Goal: Task Accomplishment & Management: Manage account settings

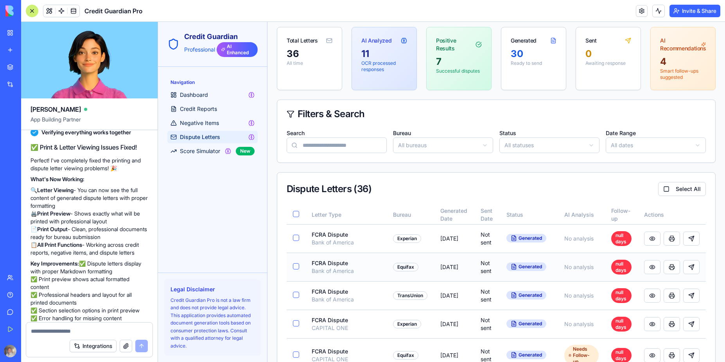
scroll to position [70, 0]
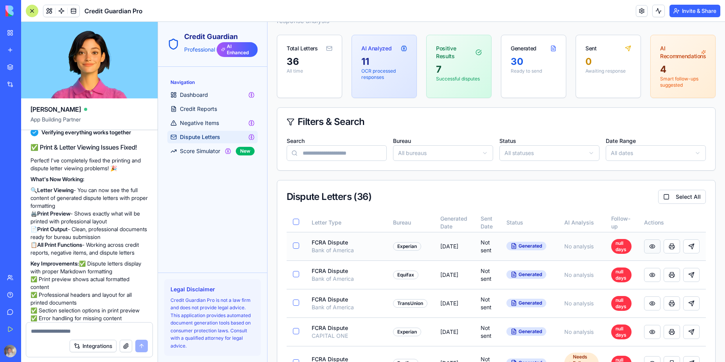
click at [644, 248] on button at bounding box center [652, 247] width 16 height 14
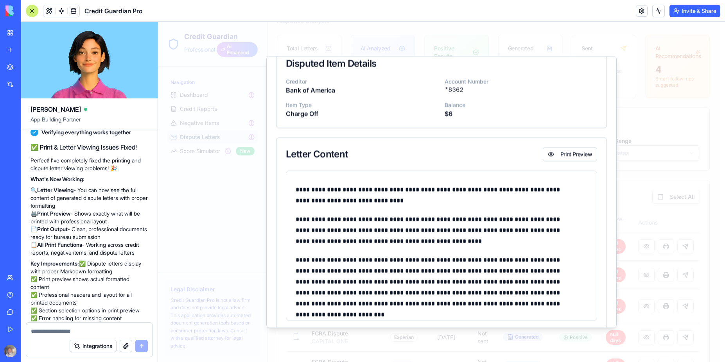
scroll to position [0, 0]
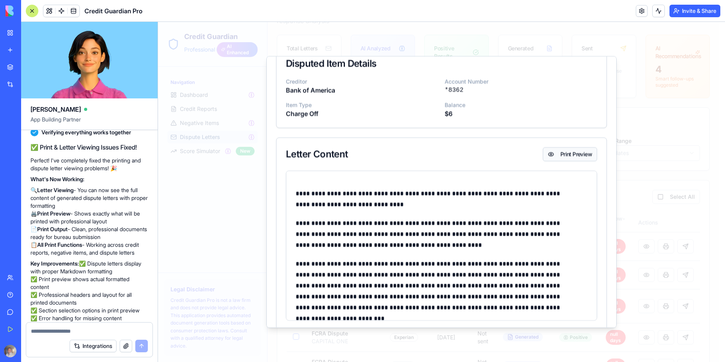
click at [565, 158] on button "Print Preview" at bounding box center [570, 154] width 54 height 14
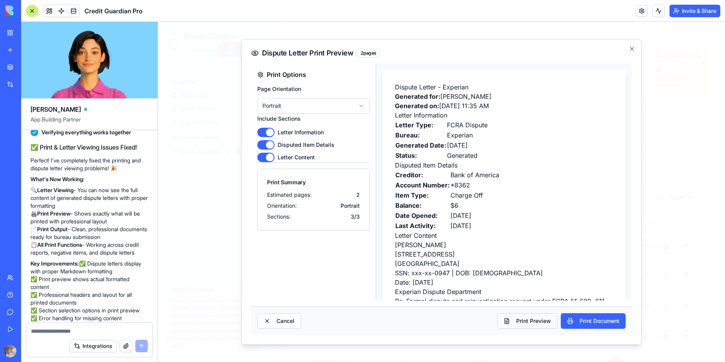
click at [532, 321] on button "Print Preview" at bounding box center [527, 322] width 61 height 16
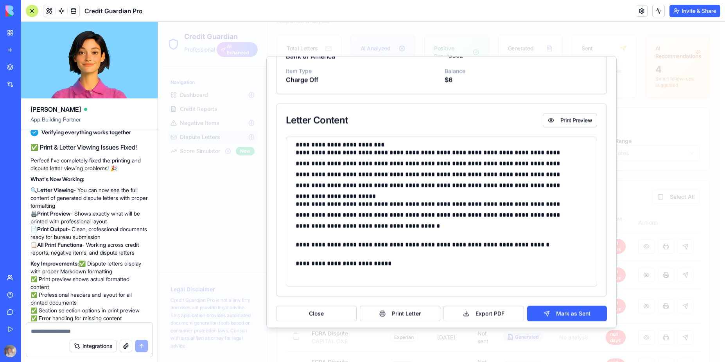
scroll to position [119, 0]
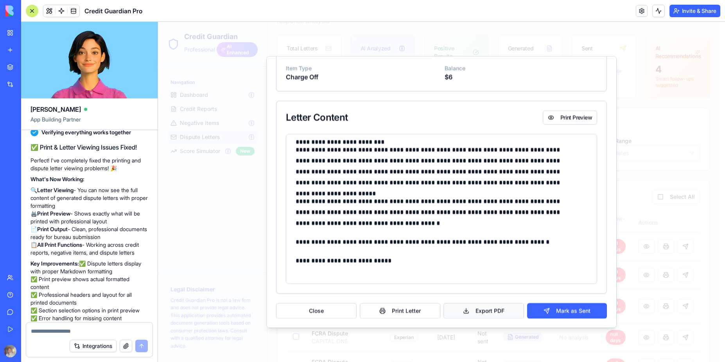
click at [474, 313] on button "Export PDF" at bounding box center [483, 311] width 81 height 16
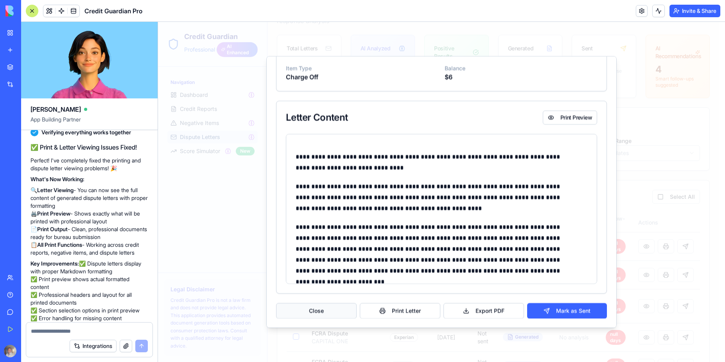
click at [321, 311] on button "Close" at bounding box center [316, 311] width 81 height 16
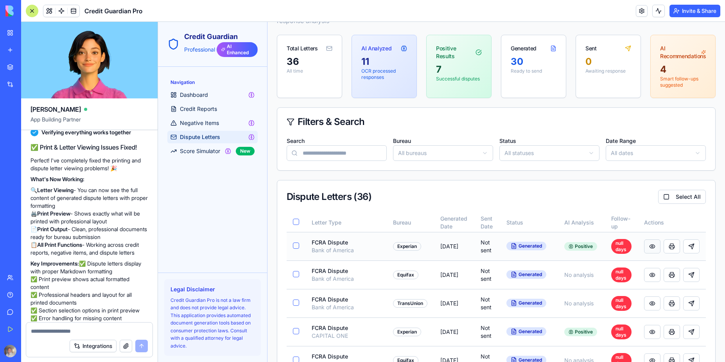
click at [645, 244] on button at bounding box center [652, 247] width 16 height 14
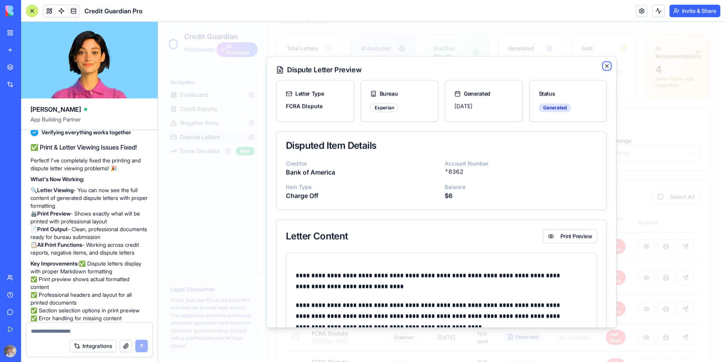
click at [605, 67] on icon "button" at bounding box center [606, 65] width 3 height 3
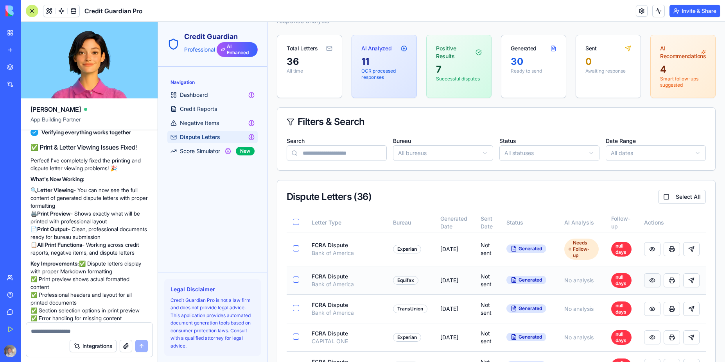
click at [645, 284] on button at bounding box center [652, 281] width 16 height 14
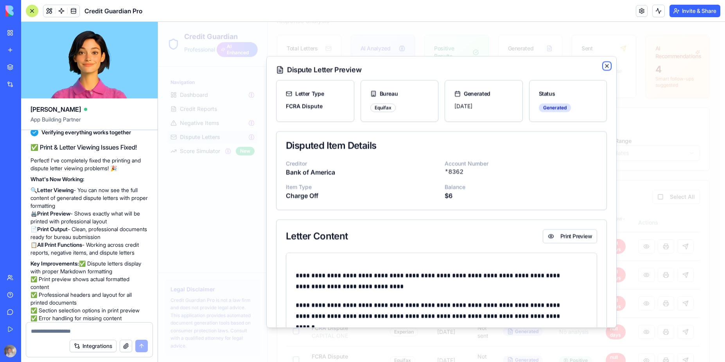
click at [604, 68] on icon "button" at bounding box center [607, 66] width 6 height 6
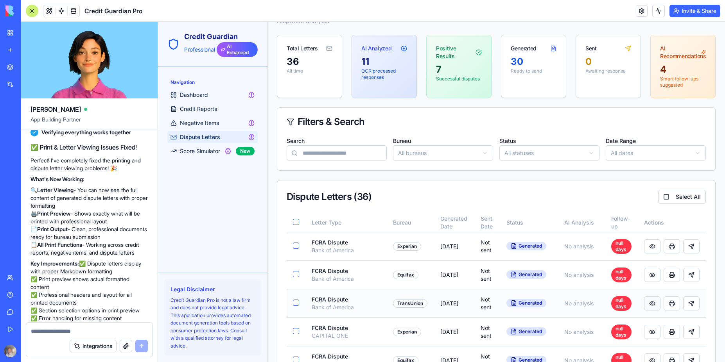
click at [649, 304] on button at bounding box center [652, 304] width 16 height 14
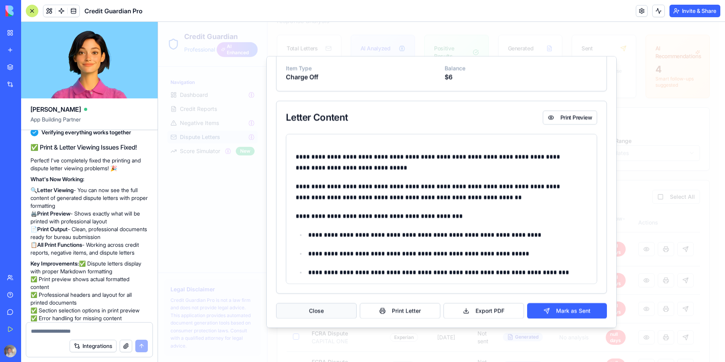
click at [309, 314] on button "Close" at bounding box center [316, 311] width 81 height 16
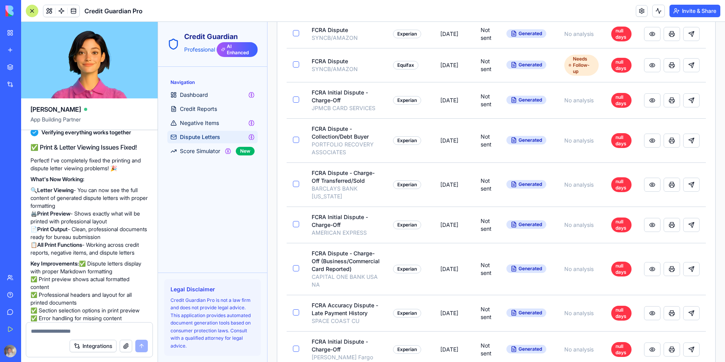
scroll to position [774, 0]
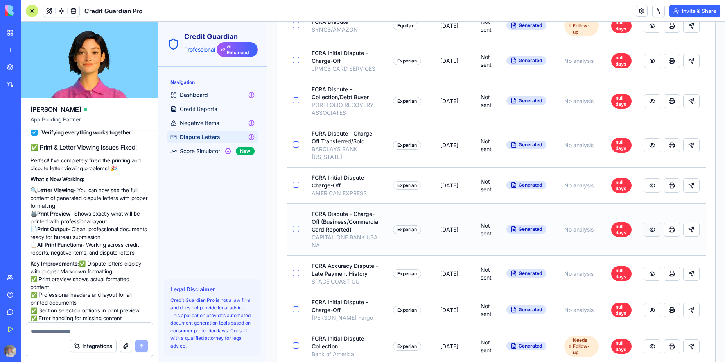
click at [649, 234] on button at bounding box center [652, 230] width 16 height 14
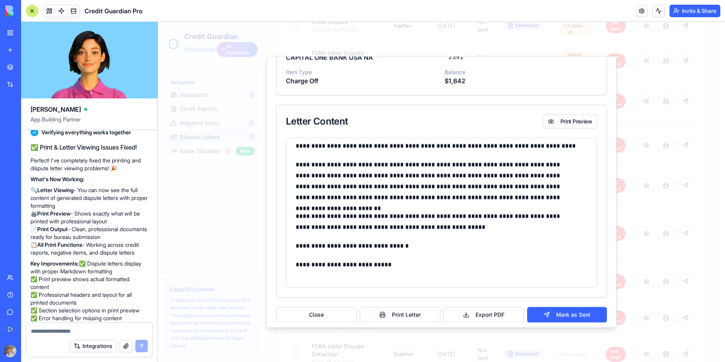
scroll to position [140, 0]
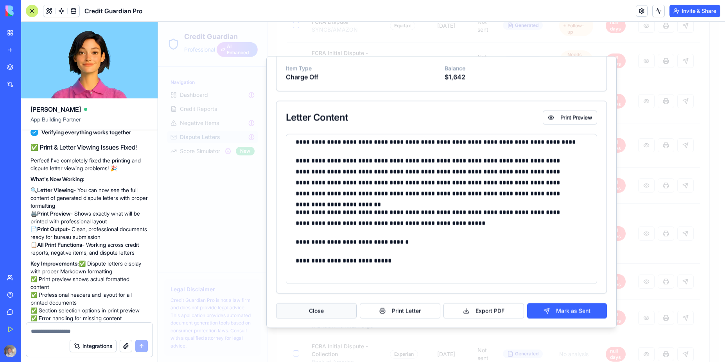
click at [318, 309] on button "Close" at bounding box center [316, 311] width 81 height 16
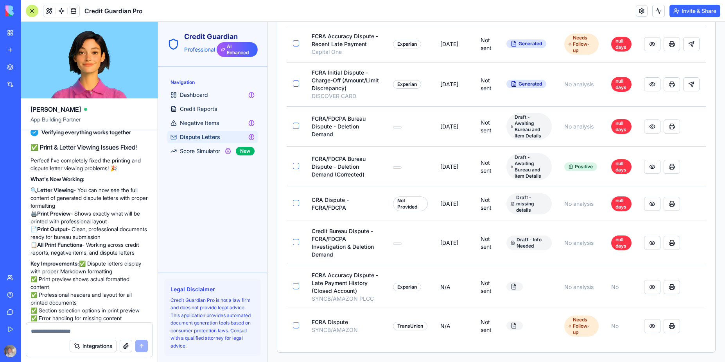
scroll to position [1281, 0]
click at [647, 319] on button at bounding box center [652, 326] width 16 height 14
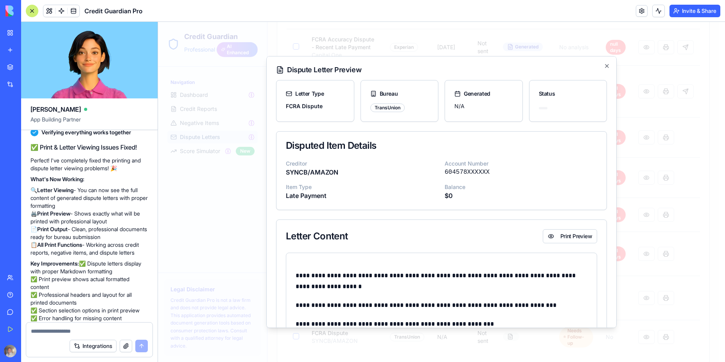
scroll to position [63, 0]
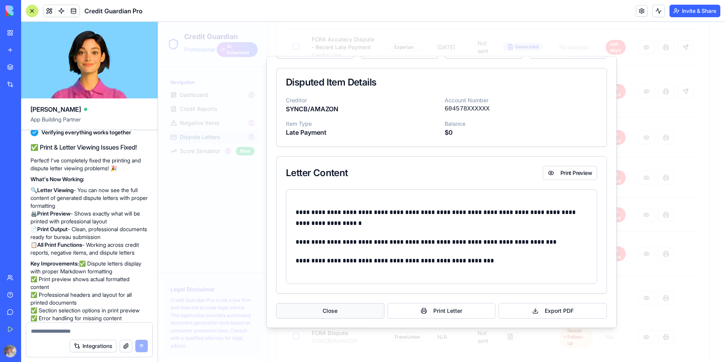
click at [335, 310] on button "Close" at bounding box center [330, 311] width 108 height 16
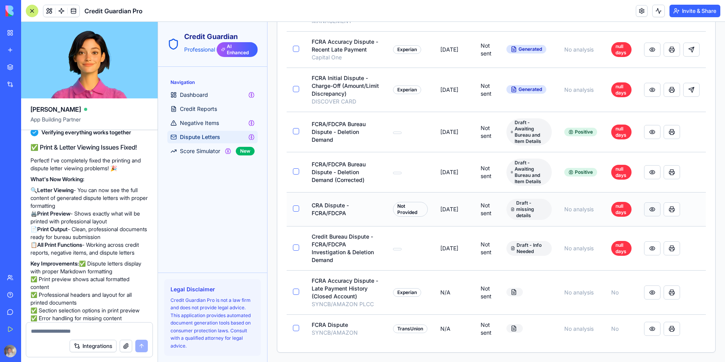
click at [646, 217] on button at bounding box center [652, 210] width 16 height 14
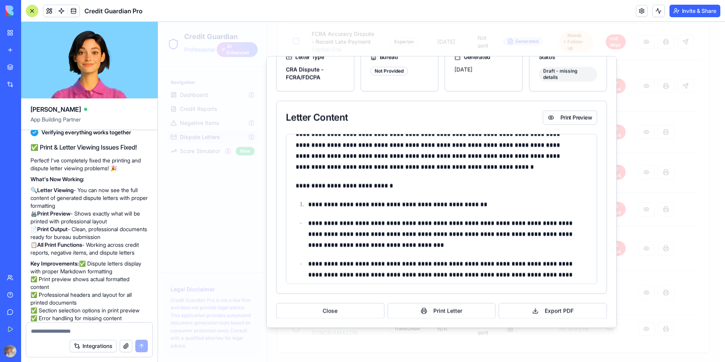
scroll to position [0, 0]
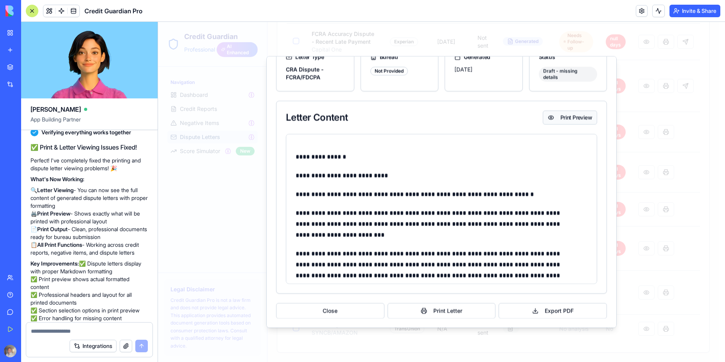
click at [563, 119] on button "Print Preview" at bounding box center [570, 117] width 54 height 14
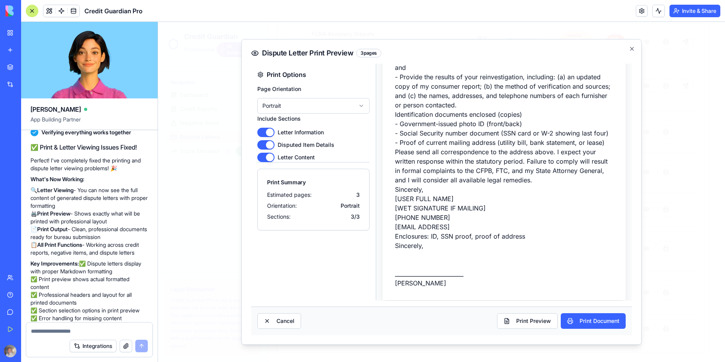
scroll to position [1061, 0]
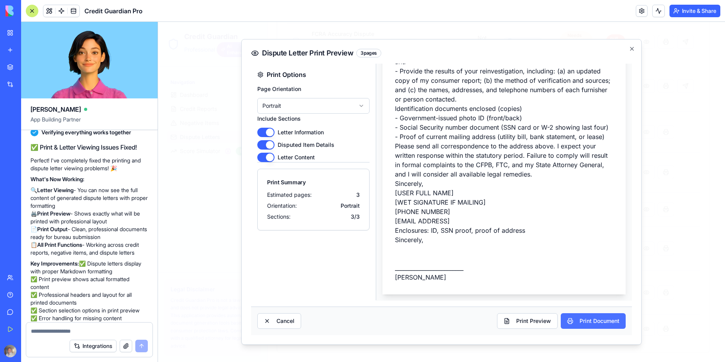
click at [590, 321] on button "Print Document" at bounding box center [593, 322] width 65 height 16
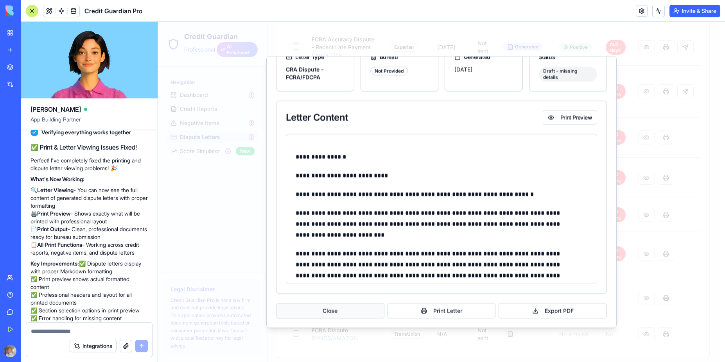
click at [341, 318] on button "Close" at bounding box center [330, 311] width 108 height 16
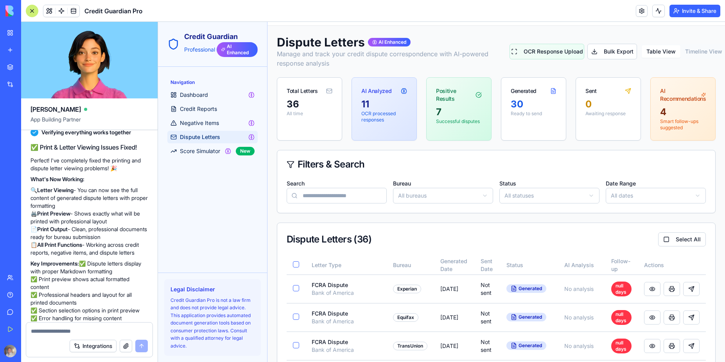
scroll to position [0, 0]
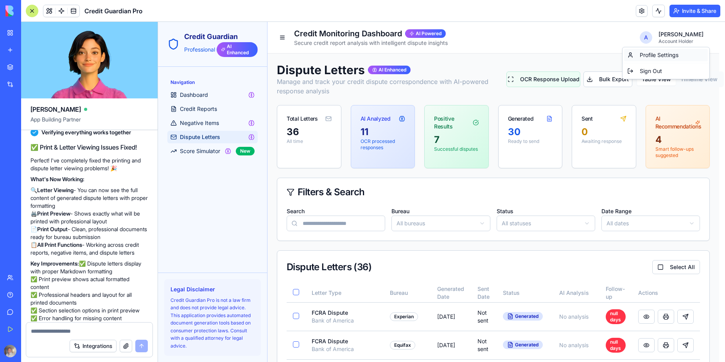
click at [654, 57] on div "Profile Settings" at bounding box center [666, 55] width 84 height 13
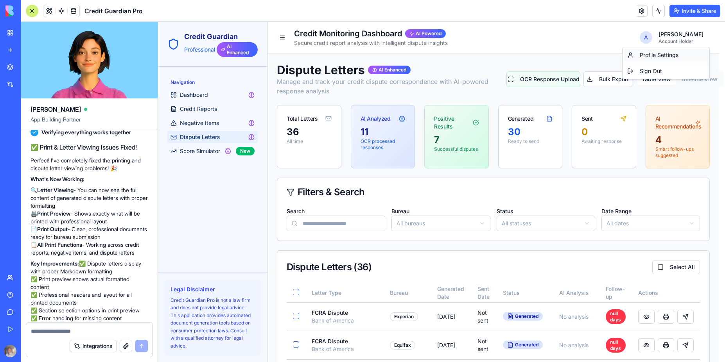
click at [658, 52] on div "Profile Settings" at bounding box center [666, 55] width 84 height 13
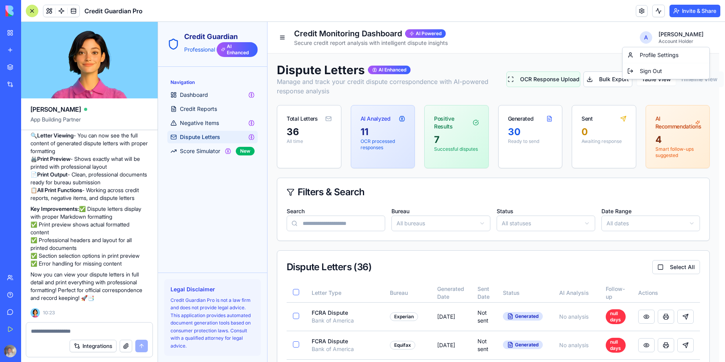
scroll to position [2492, 0]
click at [58, 332] on textarea at bounding box center [89, 332] width 117 height 8
type textarea "**********"
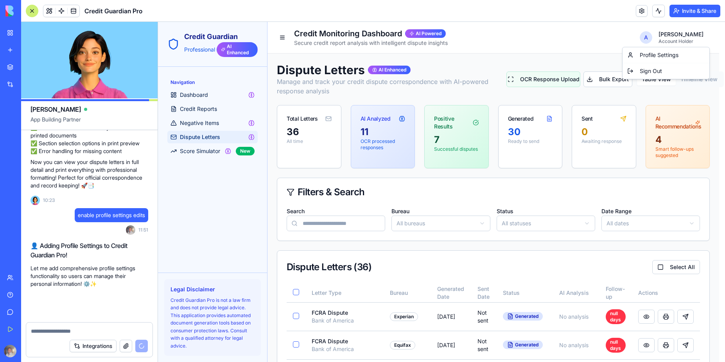
scroll to position [2604, 0]
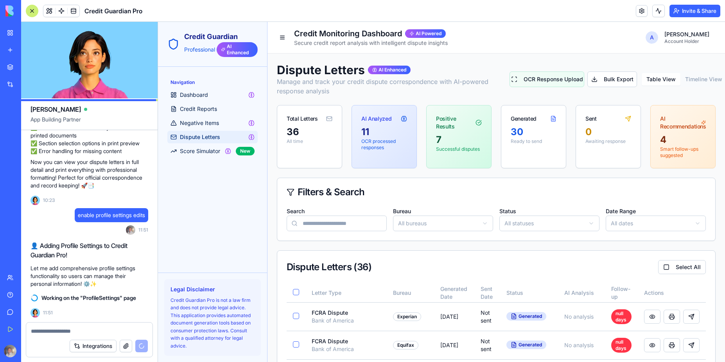
click at [203, 95] on span "Dashboard" at bounding box center [194, 95] width 28 height 8
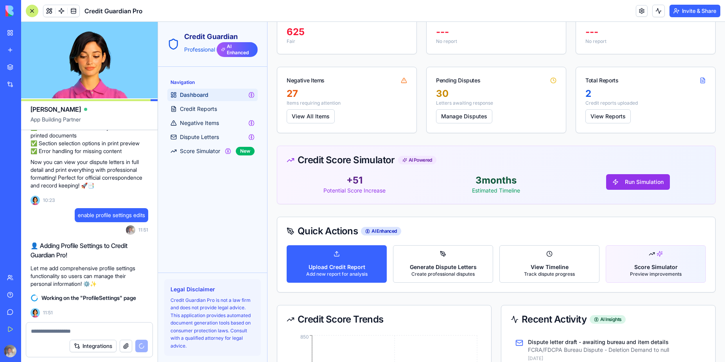
scroll to position [235, 0]
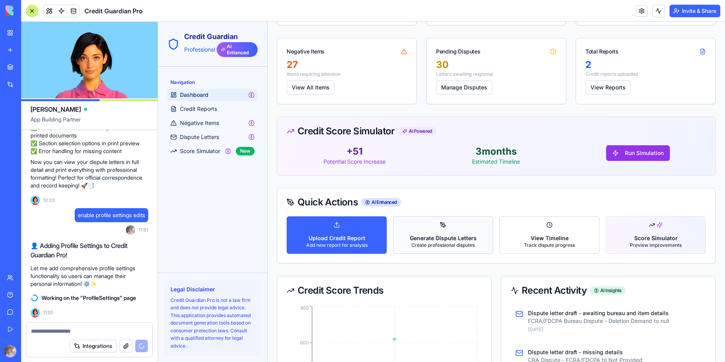
click at [434, 236] on p "Generate Dispute Letters" at bounding box center [443, 239] width 67 height 8
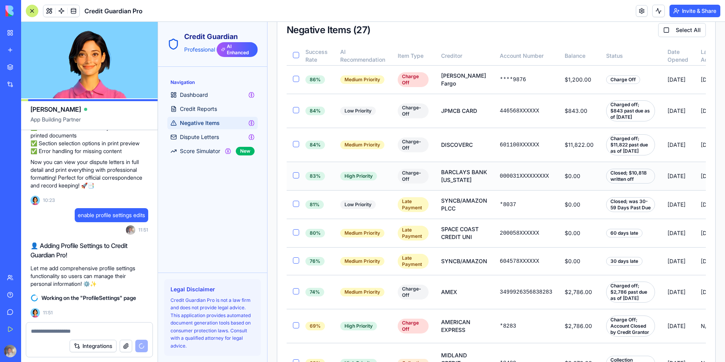
click at [294, 179] on button "button" at bounding box center [296, 175] width 6 height 6
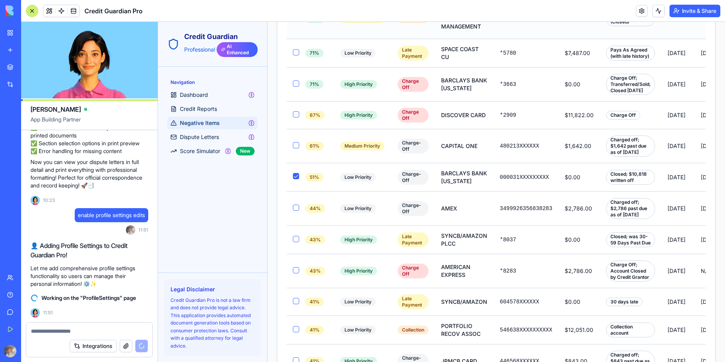
scroll to position [847, 0]
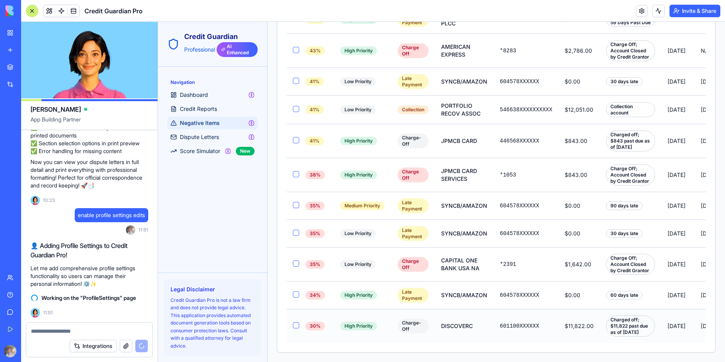
click at [294, 323] on button "button" at bounding box center [296, 326] width 6 height 6
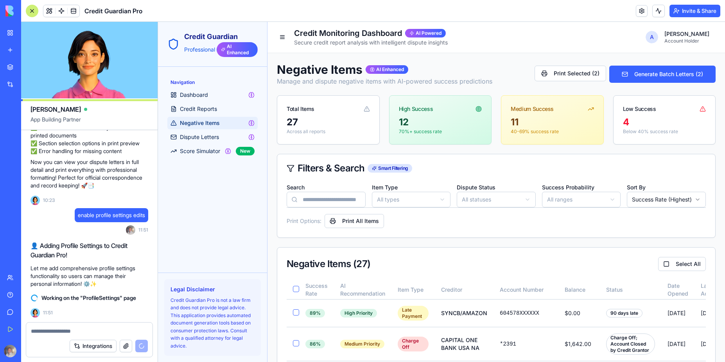
scroll to position [0, 0]
click at [330, 201] on input "Search" at bounding box center [326, 200] width 79 height 16
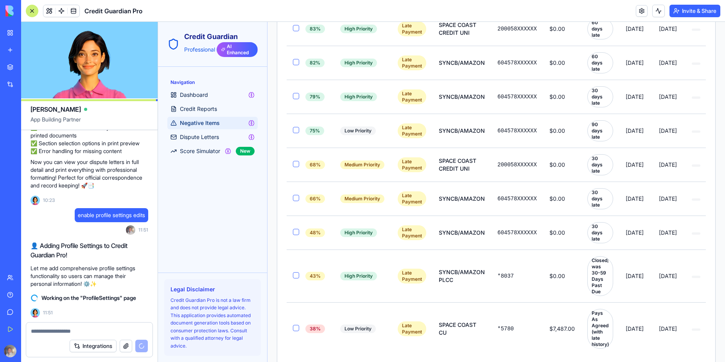
scroll to position [340, 0]
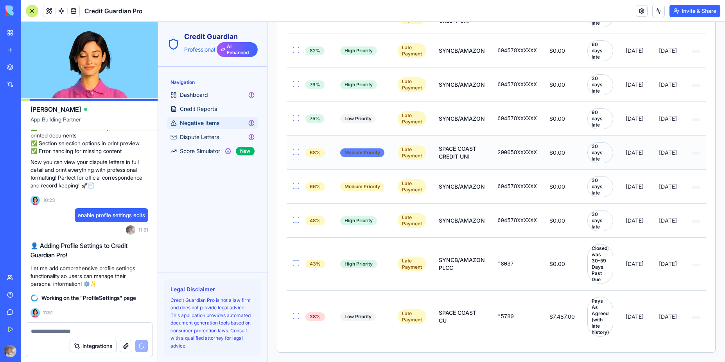
click at [351, 149] on div "Medium Priority" at bounding box center [362, 153] width 44 height 9
click at [295, 149] on button "button" at bounding box center [296, 152] width 6 height 6
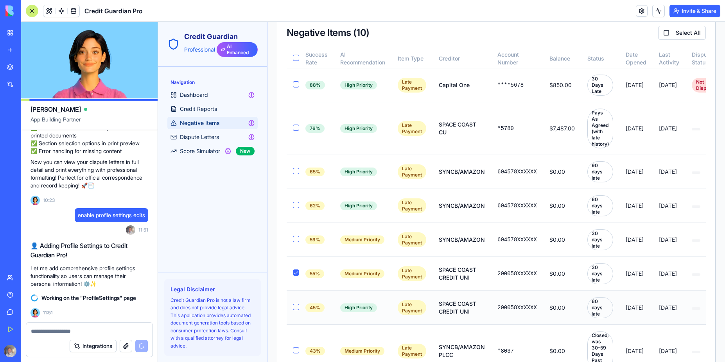
scroll to position [152, 0]
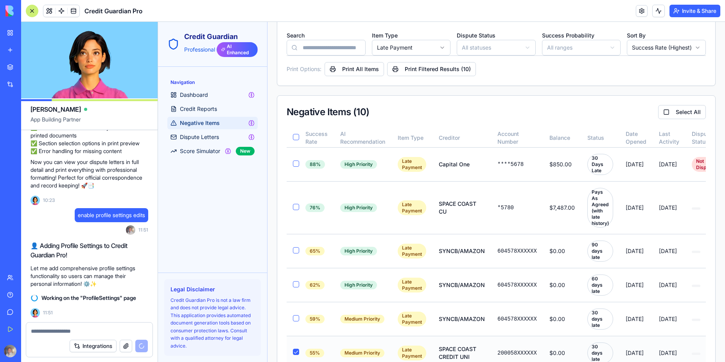
click at [296, 350] on button "button" at bounding box center [296, 352] width 6 height 6
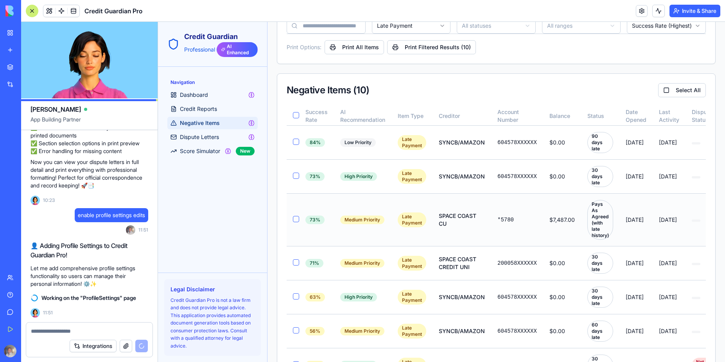
scroll to position [176, 0]
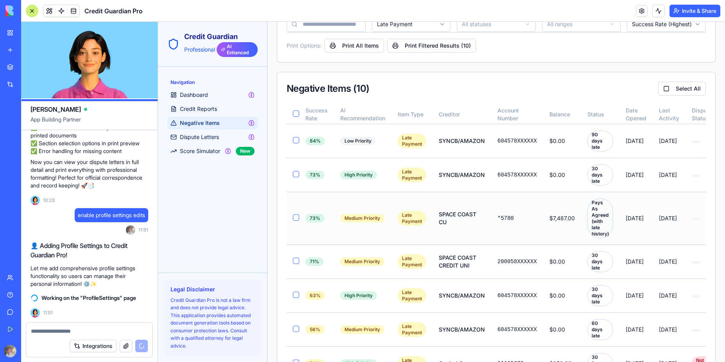
click at [295, 219] on button "button" at bounding box center [296, 218] width 6 height 6
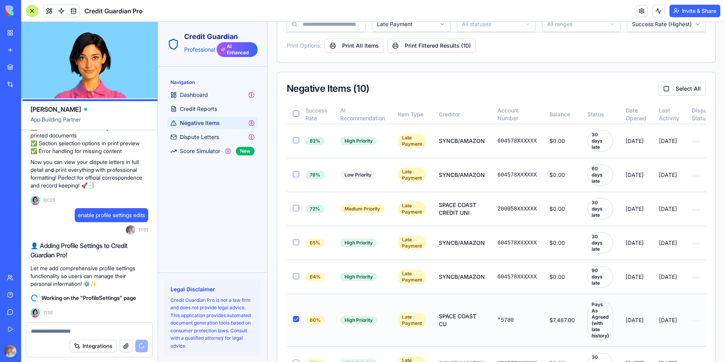
click at [602, 324] on div "Pays As Agreed (with late history)" at bounding box center [600, 321] width 26 height 40
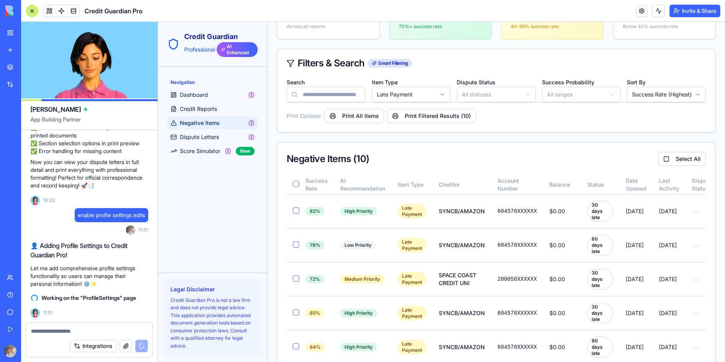
scroll to position [0, 0]
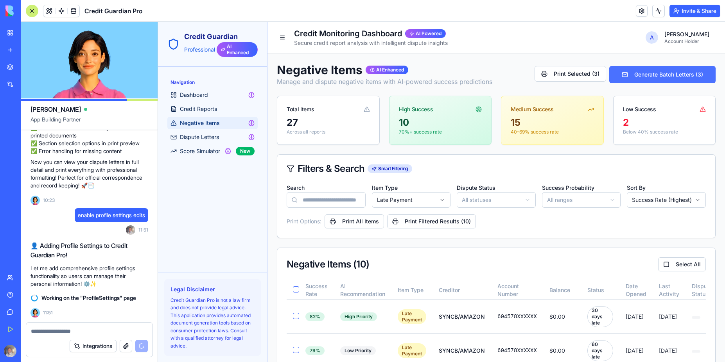
click at [662, 77] on button "Generate Batch Letters ( 3 )" at bounding box center [662, 74] width 106 height 17
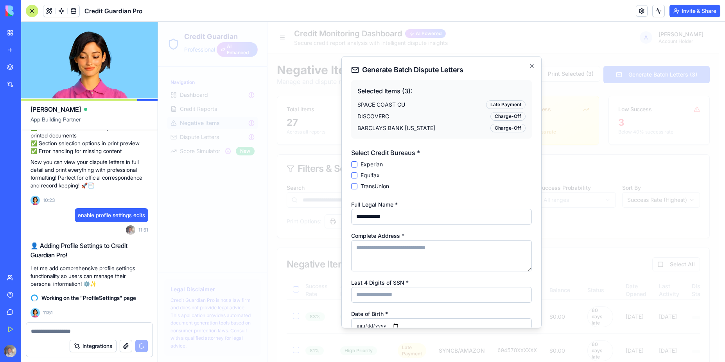
click at [502, 106] on div "Late Payment" at bounding box center [505, 104] width 39 height 9
click at [416, 215] on input "**********" at bounding box center [441, 217] width 181 height 16
drag, startPoint x: 367, startPoint y: 221, endPoint x: 350, endPoint y: 220, distance: 17.2
click at [350, 220] on div "**********" at bounding box center [441, 192] width 200 height 273
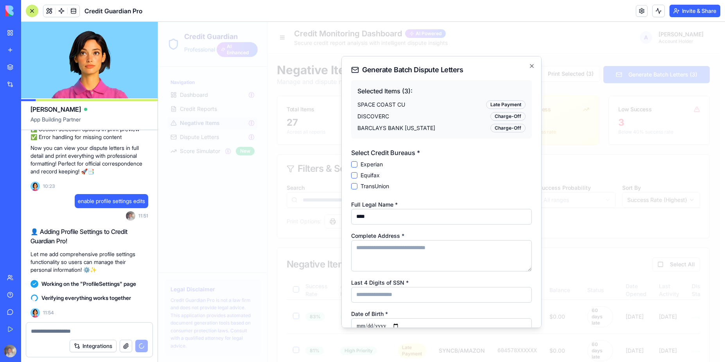
type input "**********"
type textarea "**********"
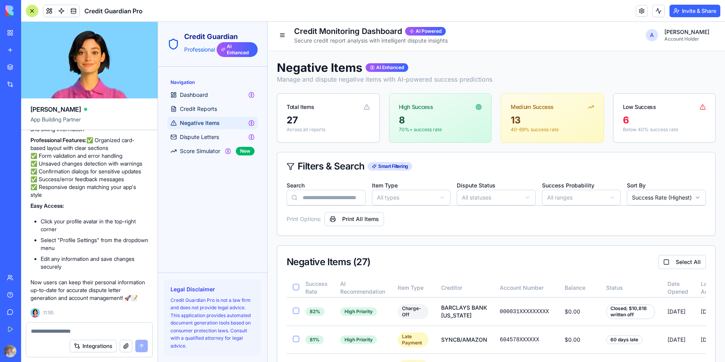
scroll to position [0, 0]
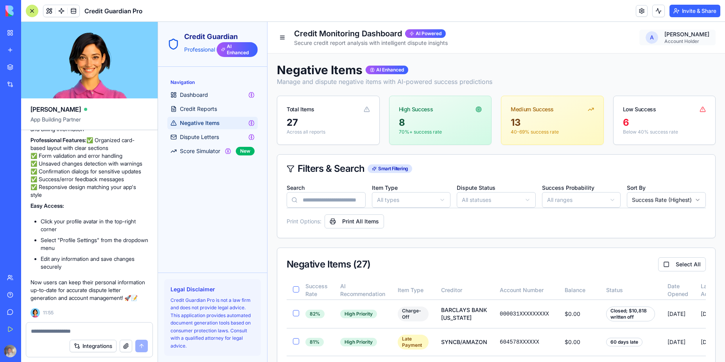
click at [656, 58] on link "Profile Settings" at bounding box center [665, 55] width 77 height 8
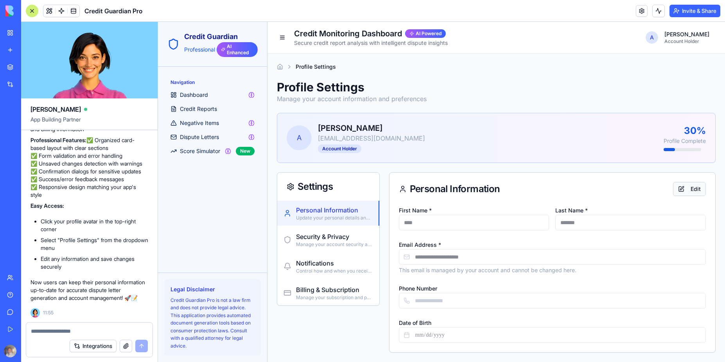
drag, startPoint x: 679, startPoint y: 190, endPoint x: 683, endPoint y: 192, distance: 4.2
click at [679, 190] on button "Edit" at bounding box center [689, 189] width 33 height 14
click at [475, 223] on input "****" at bounding box center [474, 223] width 151 height 16
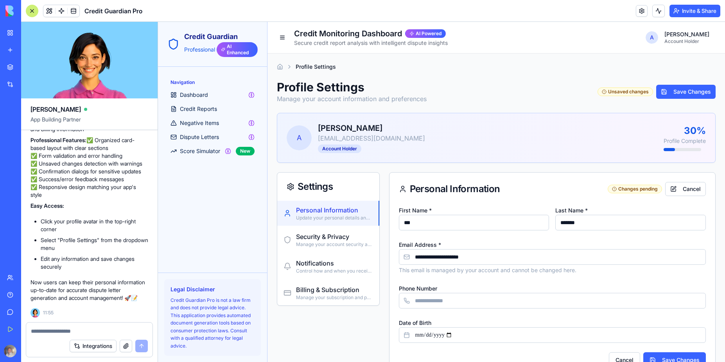
type input "*********"
type input "********"
type input "*****"
type input "*******"
type input "**********"
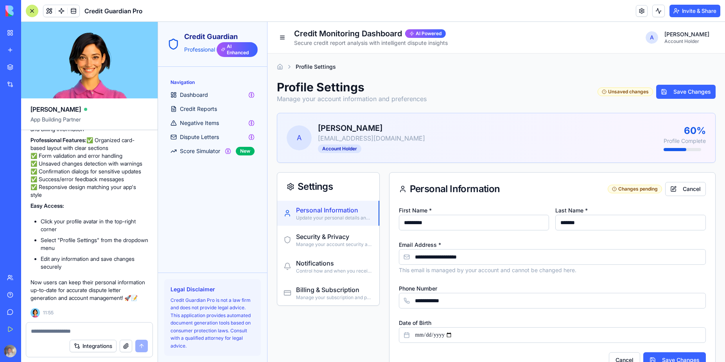
type input "**********"
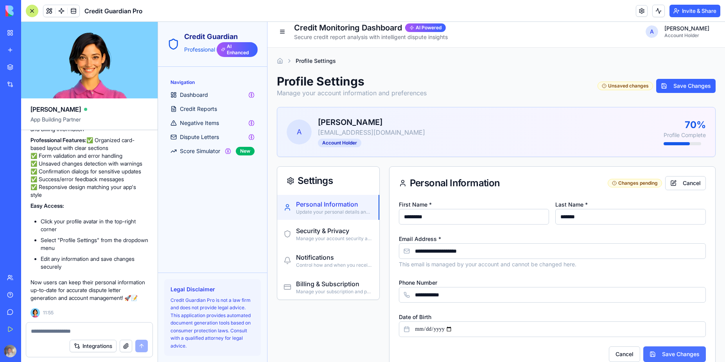
click at [671, 359] on button "Save Changes" at bounding box center [674, 355] width 63 height 16
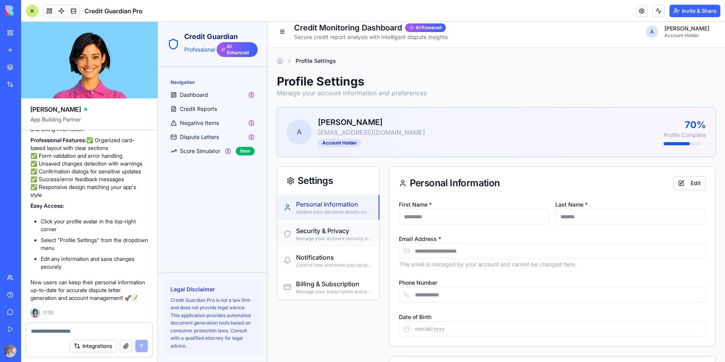
click at [327, 234] on p "Security & Privacy" at bounding box center [334, 230] width 77 height 9
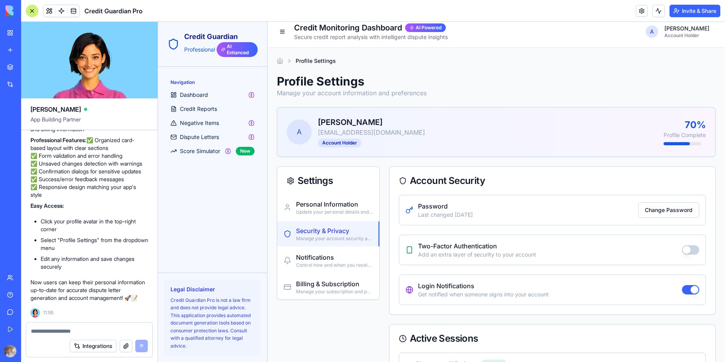
click at [472, 212] on p "Last changed 3 months ago" at bounding box center [445, 215] width 55 height 8
click at [316, 263] on p "Control how and when you receive notifications" at bounding box center [334, 265] width 77 height 6
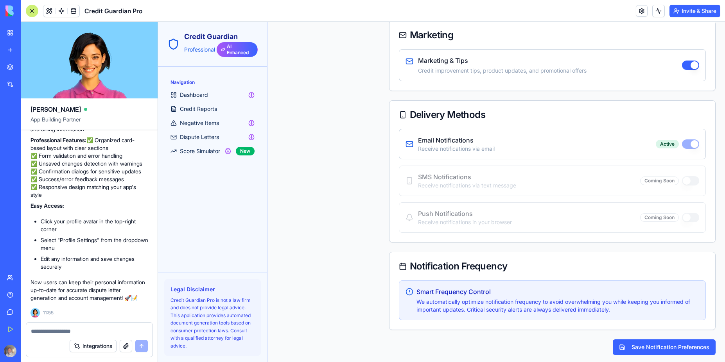
scroll to position [461, 0]
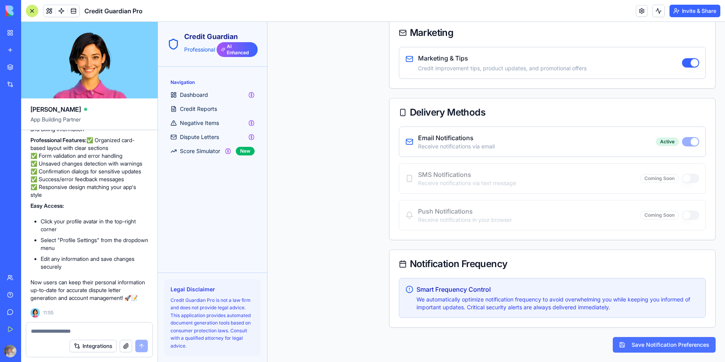
click at [659, 344] on button "Save Notification Preferences" at bounding box center [664, 345] width 103 height 16
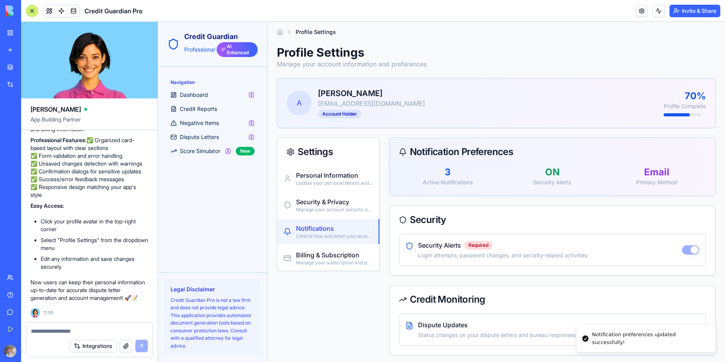
scroll to position [0, 0]
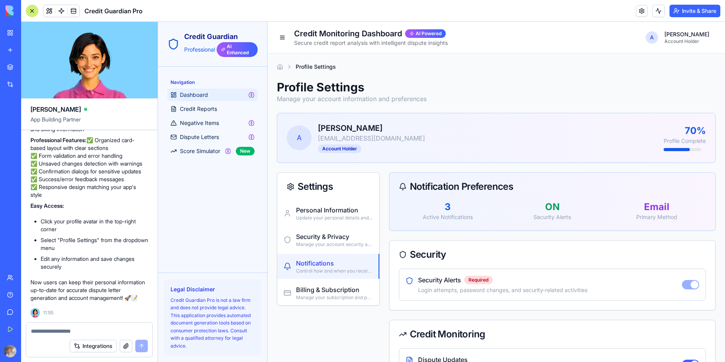
click at [194, 94] on span "Dashboard" at bounding box center [194, 95] width 28 height 8
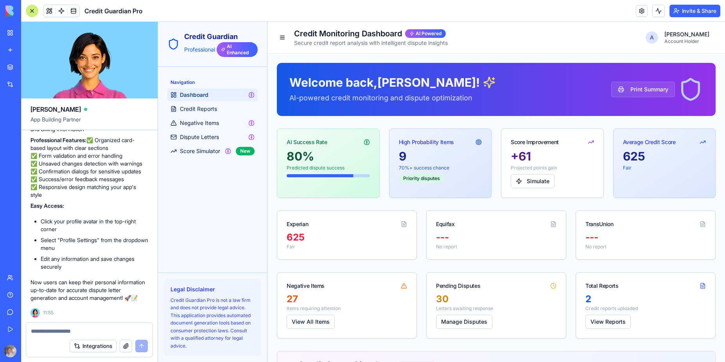
click at [358, 244] on p "Fair" at bounding box center [347, 247] width 120 height 6
click at [401, 228] on div "Experian" at bounding box center [346, 221] width 139 height 20
click at [403, 225] on icon at bounding box center [404, 225] width 2 height 0
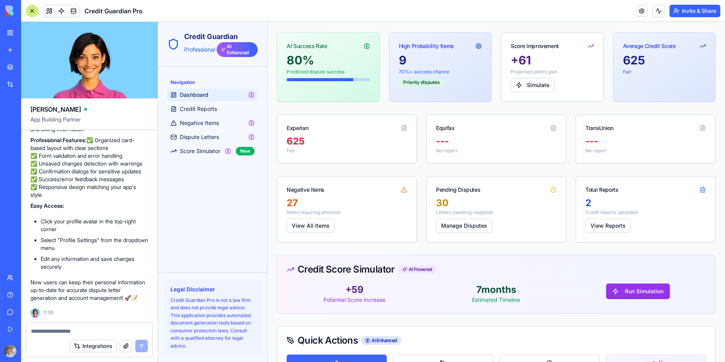
scroll to position [152, 0]
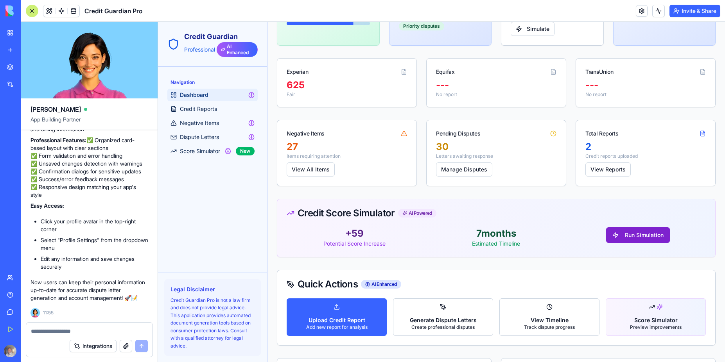
click at [642, 236] on button "Run Simulation" at bounding box center [638, 236] width 64 height 16
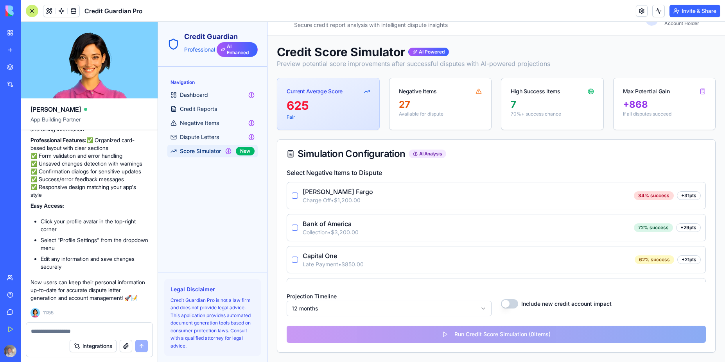
scroll to position [18, 0]
drag, startPoint x: 294, startPoint y: 258, endPoint x: 299, endPoint y: 261, distance: 6.5
click at [294, 258] on button "button" at bounding box center [295, 260] width 6 height 6
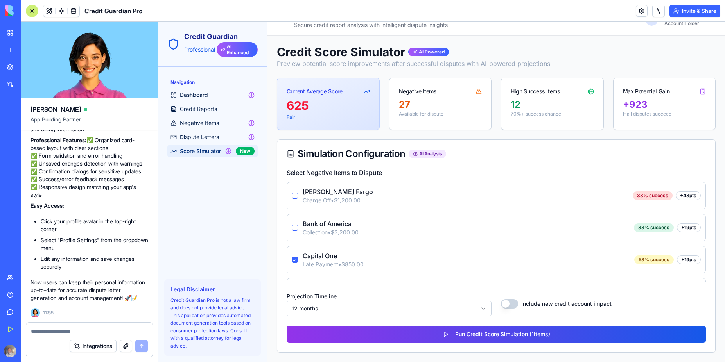
click at [296, 196] on button "button" at bounding box center [295, 196] width 6 height 6
click at [296, 230] on button "button" at bounding box center [295, 228] width 6 height 6
click at [480, 310] on html "Credit Guardian Professional AI Enhanced Navigation Dashboard Credit Reports Ne…" at bounding box center [441, 183] width 567 height 359
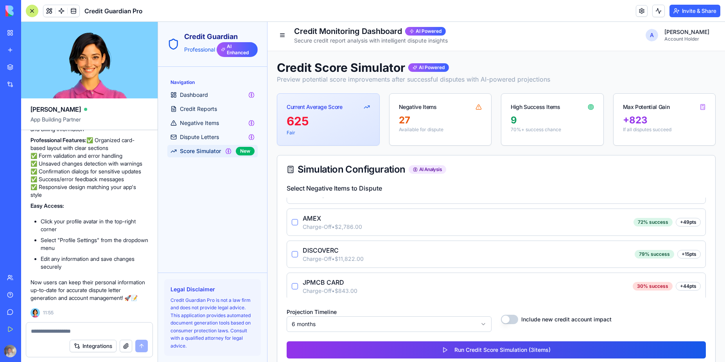
scroll to position [411, 0]
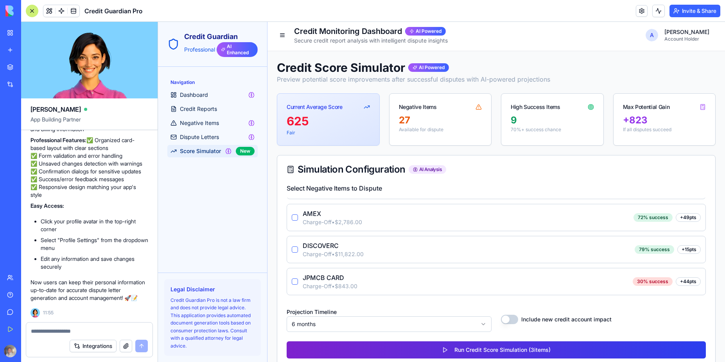
click at [508, 350] on button "Run Credit Score Simulation ( 3 items)" at bounding box center [496, 350] width 419 height 17
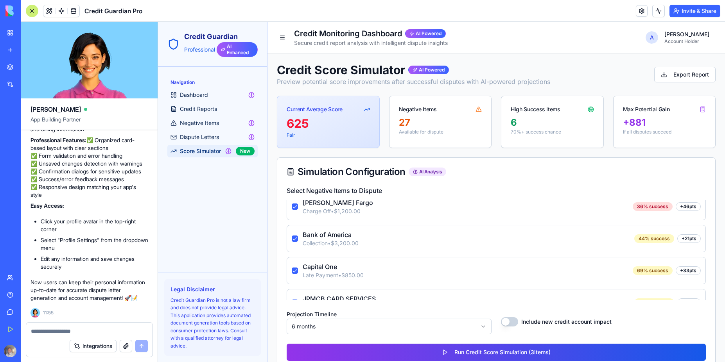
scroll to position [0, 0]
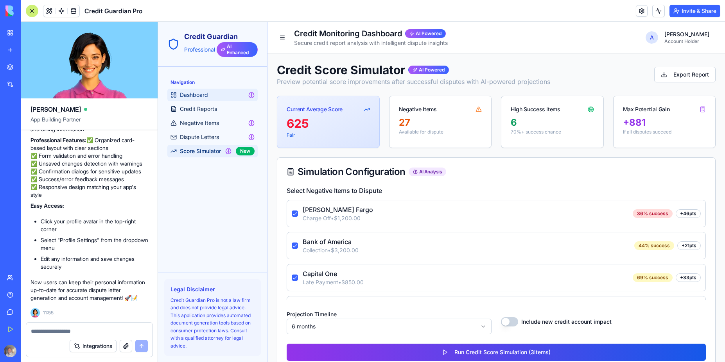
click at [194, 98] on span "Dashboard" at bounding box center [194, 95] width 28 height 8
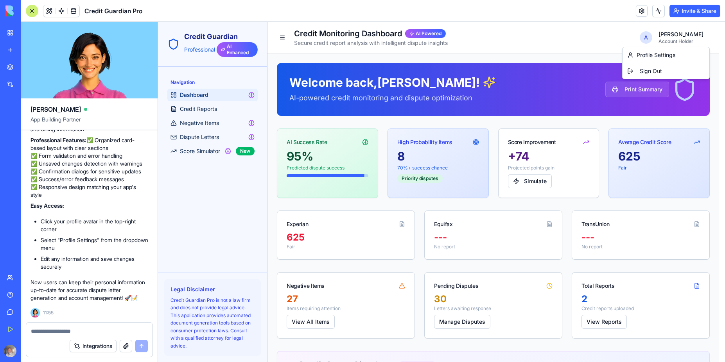
click at [666, 54] on link "Profile Settings" at bounding box center [665, 55] width 77 height 8
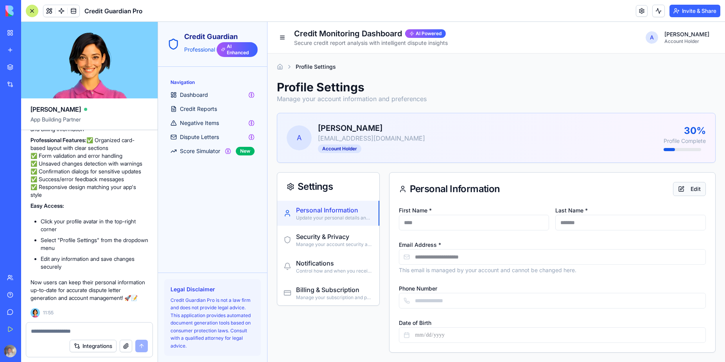
click at [690, 186] on button "Edit" at bounding box center [689, 189] width 33 height 14
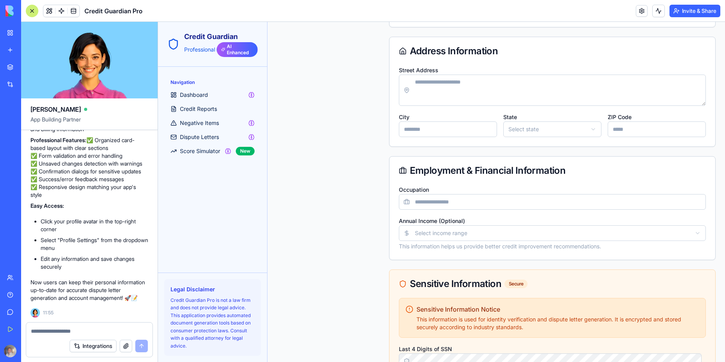
scroll to position [375, 0]
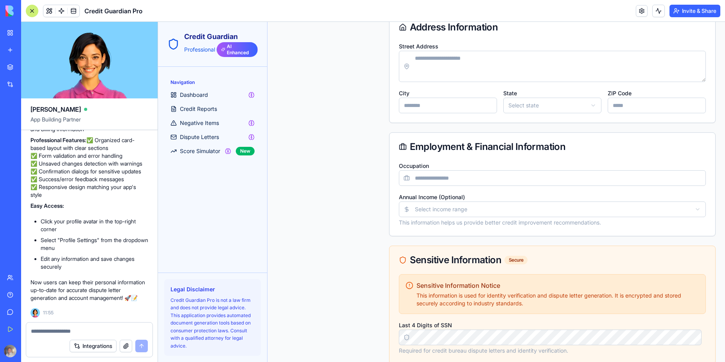
click at [448, 181] on input "Occupation" at bounding box center [552, 178] width 307 height 16
click at [442, 209] on html "Credit Guardian Professional AI Enhanced Navigation Dashboard Credit Reports Ne…" at bounding box center [441, 51] width 567 height 809
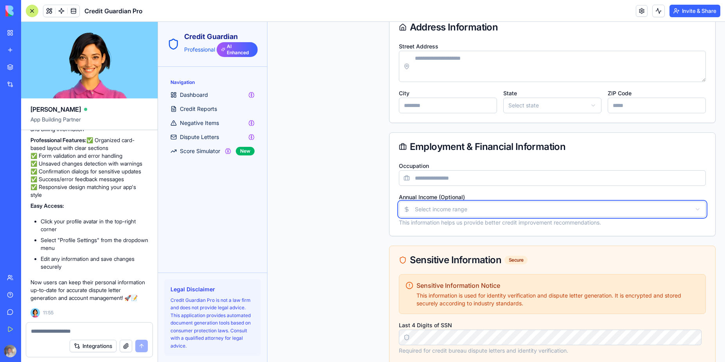
click at [347, 223] on html "Credit Guardian Professional AI Enhanced Navigation Dashboard Credit Reports Ne…" at bounding box center [441, 51] width 567 height 809
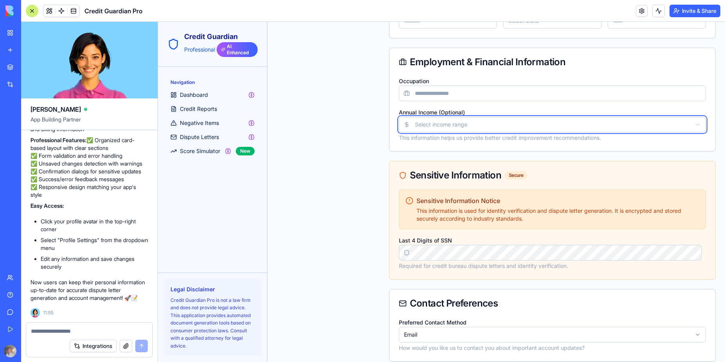
scroll to position [468, 0]
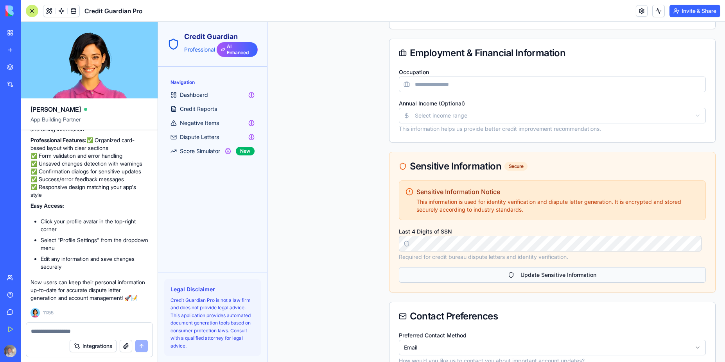
click at [543, 278] on button "Update Sensitive Information" at bounding box center [552, 275] width 307 height 16
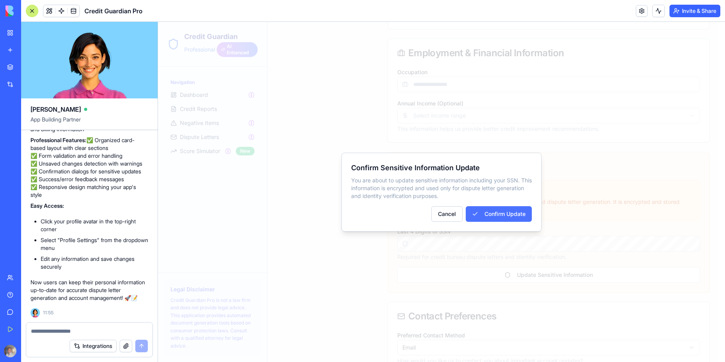
click at [518, 220] on button "Confirm Update" at bounding box center [499, 214] width 66 height 16
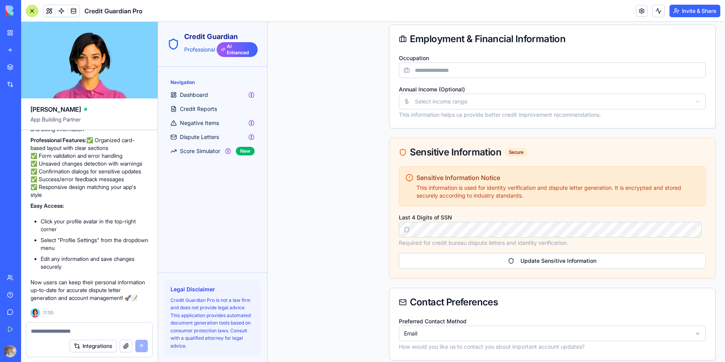
scroll to position [490, 0]
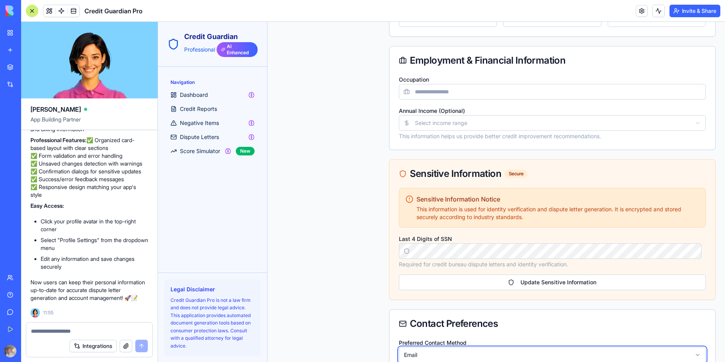
scroll to position [338, 0]
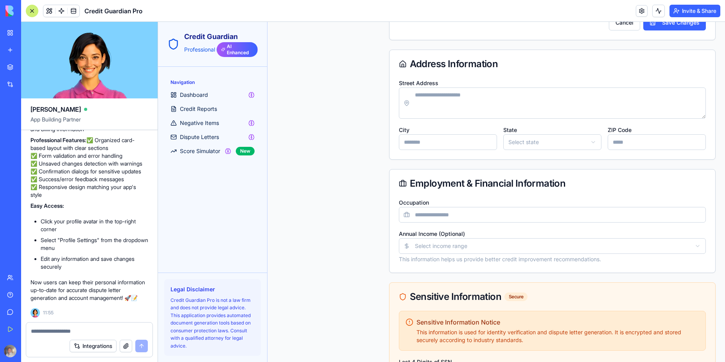
click at [458, 247] on html "Credit Guardian Professional AI Enhanced Navigation Dashboard Credit Reports Ne…" at bounding box center [441, 99] width 567 height 831
click at [452, 211] on input "Occupation" at bounding box center [552, 215] width 307 height 16
type input "********"
click at [621, 190] on div "Employment & Financial Information" at bounding box center [552, 184] width 326 height 28
click at [486, 103] on textarea "Street Address" at bounding box center [552, 103] width 307 height 31
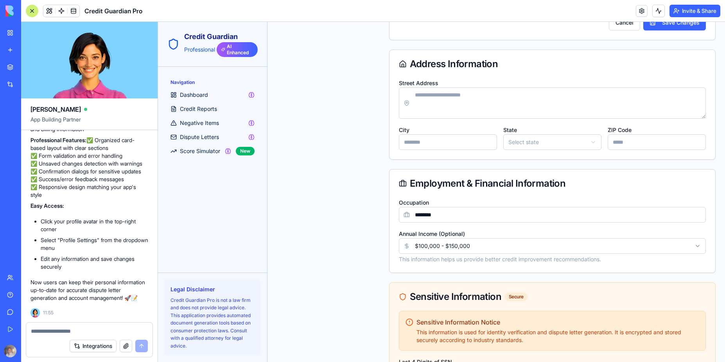
type textarea "**********"
type input "**********"
type input "********"
type input "*****"
click at [569, 142] on html "Credit Guardian Professional AI Enhanced Navigation Dashboard Credit Reports Ne…" at bounding box center [441, 99] width 567 height 831
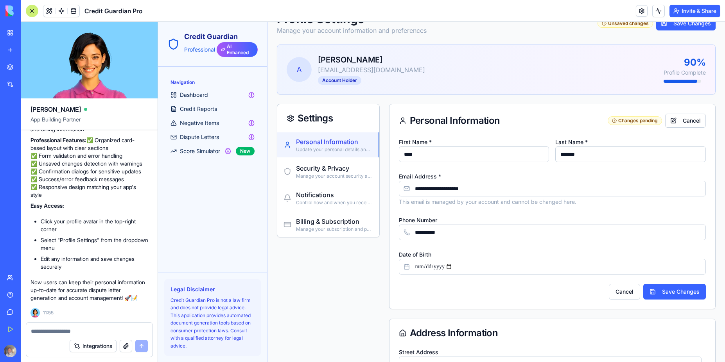
scroll to position [68, 0]
click at [488, 234] on input "**********" at bounding box center [552, 233] width 307 height 16
type input "**********"
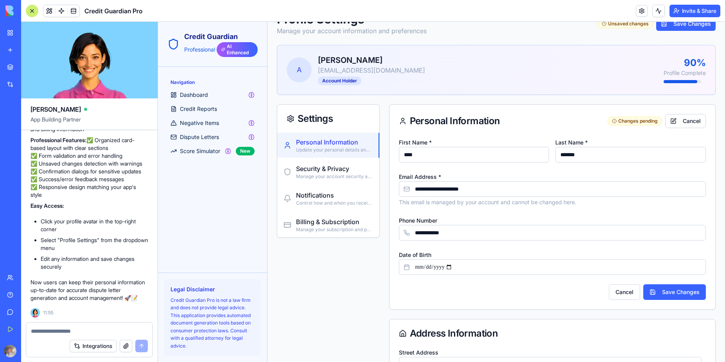
click at [420, 266] on input "Date of Birth" at bounding box center [552, 268] width 307 height 16
type input "**********"
click at [429, 156] on input "****" at bounding box center [474, 155] width 151 height 16
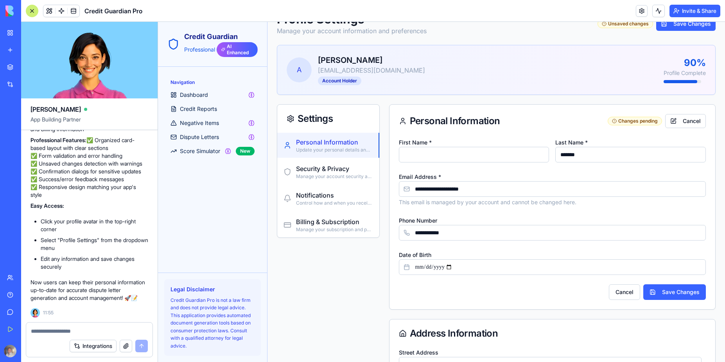
type input "*"
type input "*********"
type input "**********"
click at [667, 294] on button "Save Changes" at bounding box center [674, 293] width 63 height 16
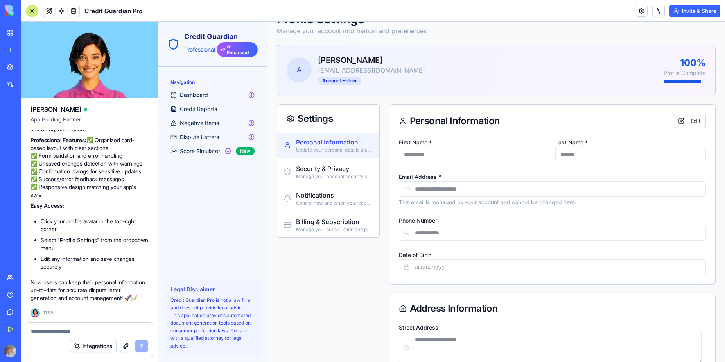
click at [296, 77] on span "A" at bounding box center [299, 69] width 25 height 25
click at [344, 83] on div "Account Holder" at bounding box center [339, 81] width 43 height 9
click at [691, 118] on button "Edit" at bounding box center [689, 121] width 33 height 14
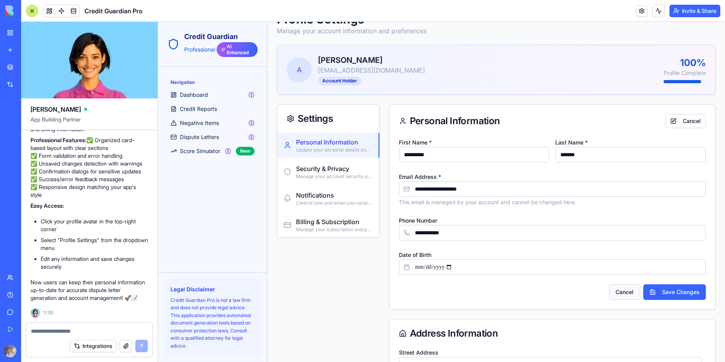
click at [624, 293] on button "Cancel" at bounding box center [624, 293] width 31 height 16
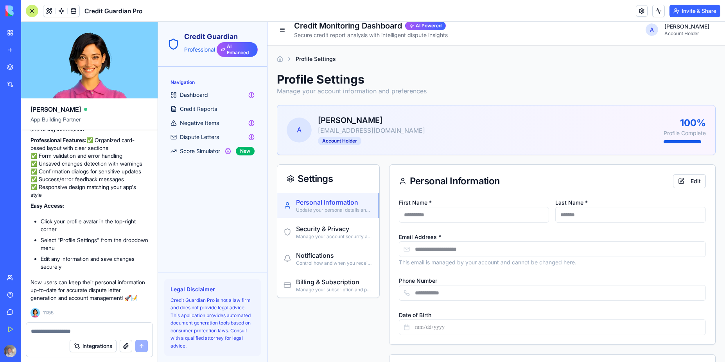
scroll to position [0, 0]
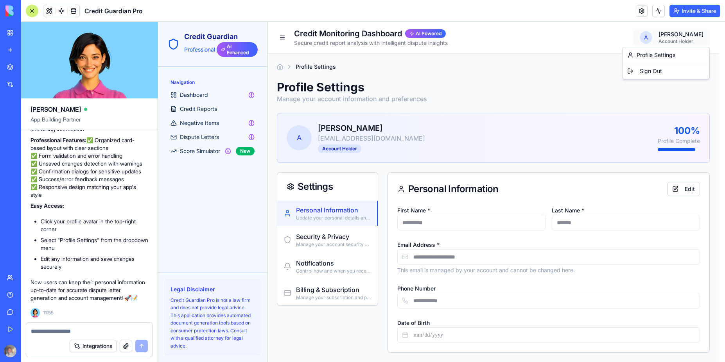
click at [61, 330] on textarea at bounding box center [89, 332] width 117 height 8
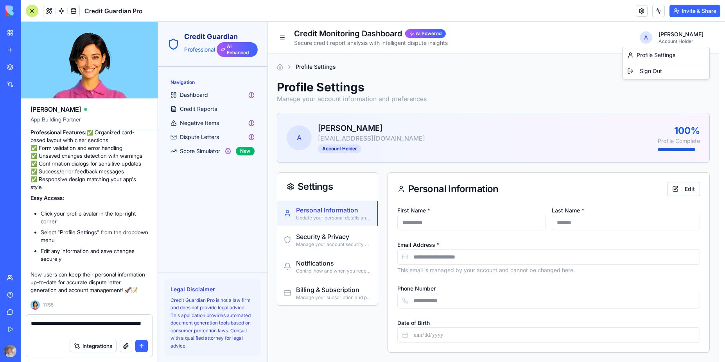
type textarea "**********"
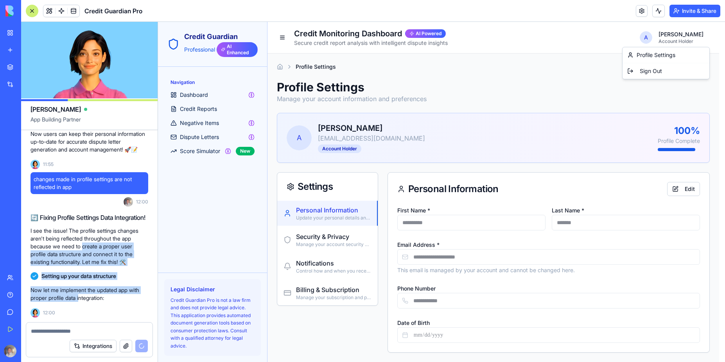
scroll to position [3086, 0]
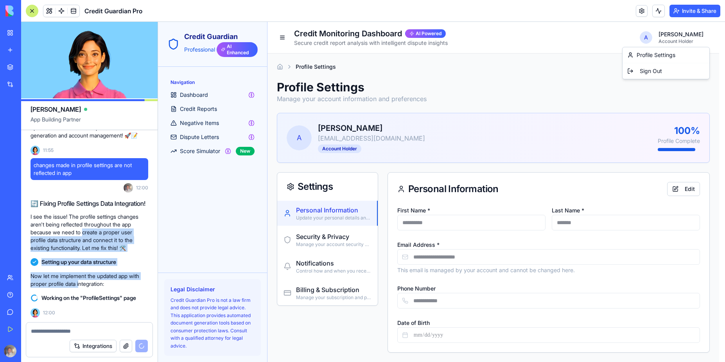
drag, startPoint x: 84, startPoint y: 269, endPoint x: 81, endPoint y: 285, distance: 16.3
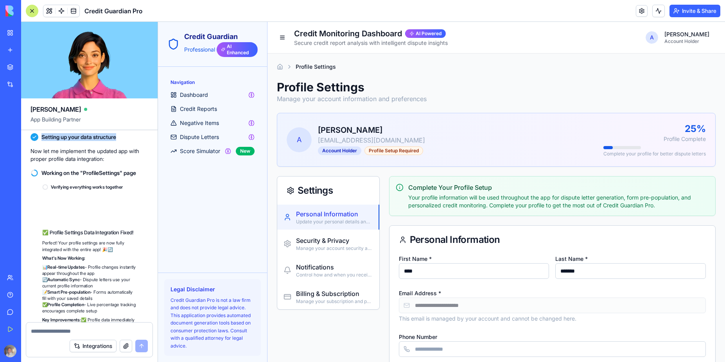
scroll to position [3435, 0]
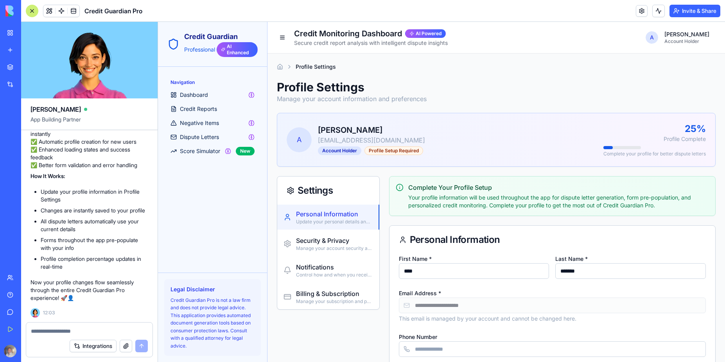
click at [492, 81] on div "Profile Settings Manage your account information and preferences" at bounding box center [496, 91] width 439 height 23
click at [218, 219] on div "Navigation Dashboard Credit Reports Negative Items Dispute Letters Score Simula…" at bounding box center [212, 170] width 109 height 206
click at [554, 83] on div "Profile Settings Manage your account information and preferences" at bounding box center [496, 91] width 439 height 23
click at [117, 295] on p "Now your profile changes flow seamlessly through the entire Credit Guardian Pro…" at bounding box center [89, 290] width 118 height 23
click at [208, 214] on div "Navigation Dashboard Credit Reports Negative Items Dispute Letters Score Simula…" at bounding box center [212, 170] width 109 height 206
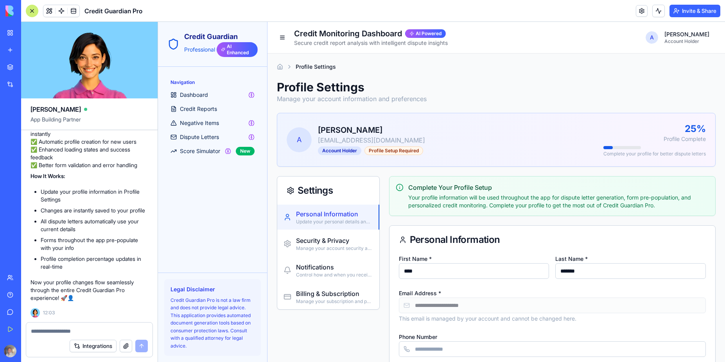
click at [208, 191] on div "Navigation Dashboard Credit Reports Negative Items Dispute Letters Score Simula…" at bounding box center [212, 170] width 109 height 206
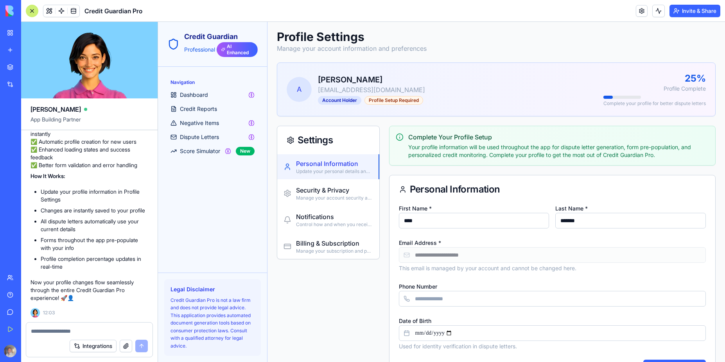
scroll to position [0, 0]
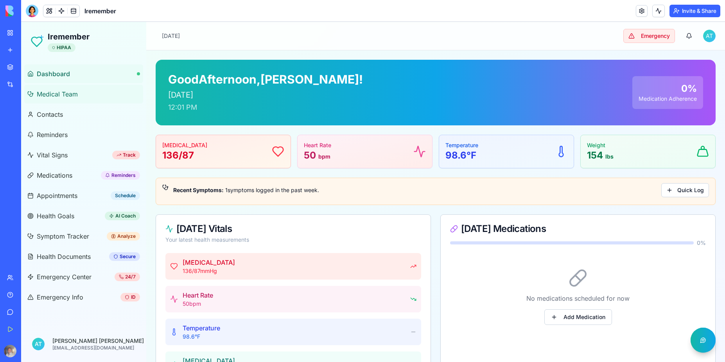
click at [64, 95] on span "Medical Team" at bounding box center [57, 94] width 41 height 9
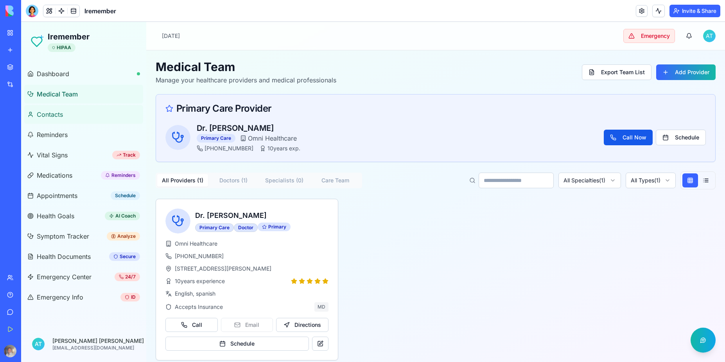
click at [57, 115] on span "Contacts" at bounding box center [50, 114] width 26 height 9
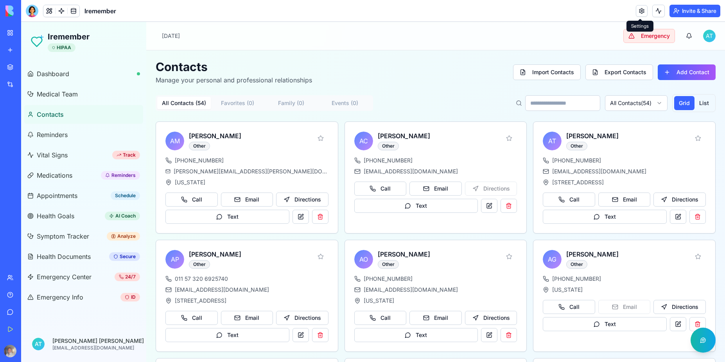
click at [639, 11] on link at bounding box center [642, 11] width 12 height 12
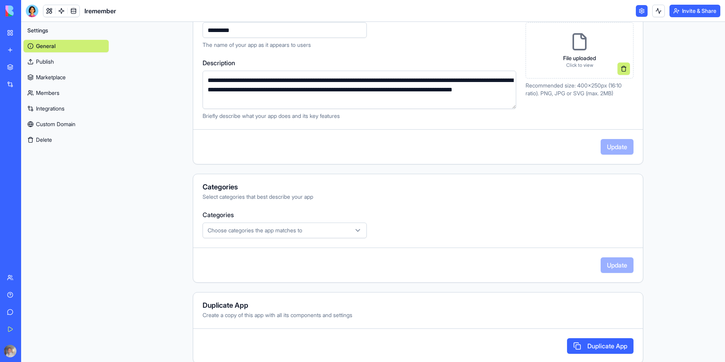
scroll to position [117, 0]
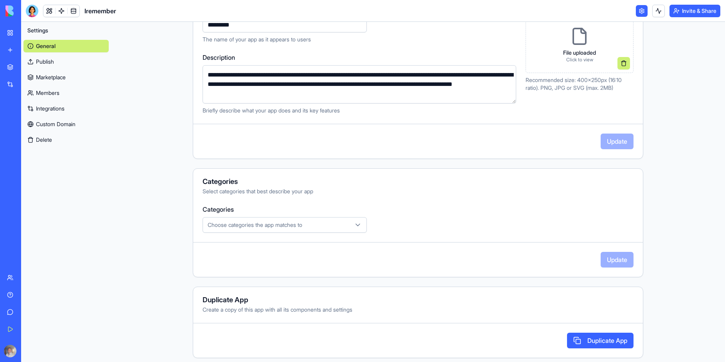
click at [346, 229] on div "Choose categories the app matches to" at bounding box center [285, 225] width 160 height 8
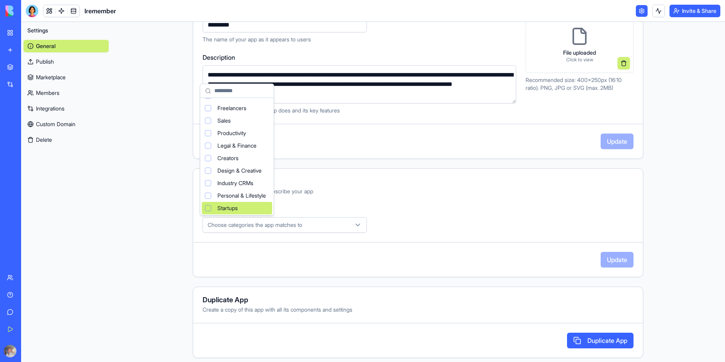
scroll to position [52, 0]
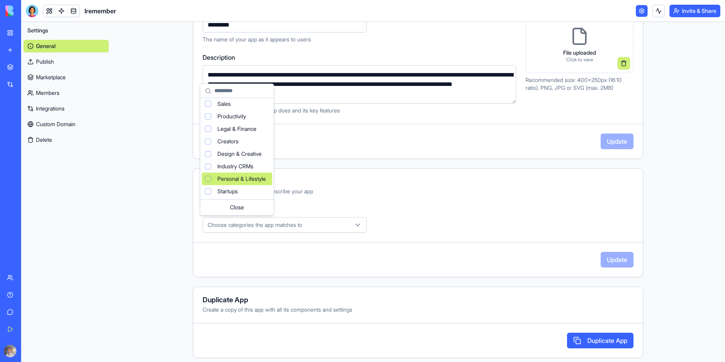
click at [253, 179] on span "Personal & Lifestyle" at bounding box center [241, 179] width 48 height 8
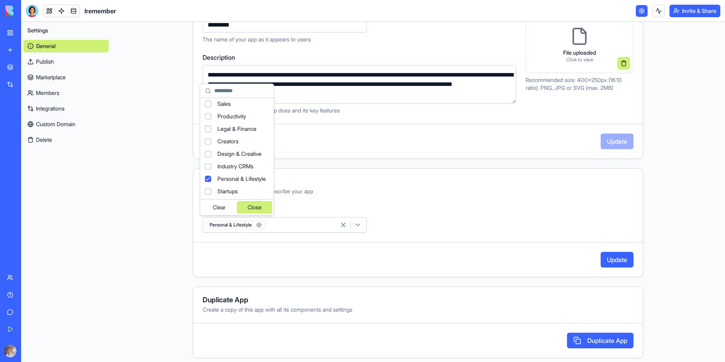
click at [273, 210] on div "Close" at bounding box center [254, 207] width 35 height 13
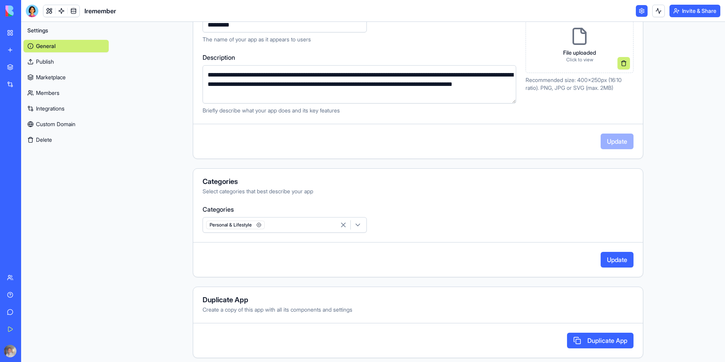
click at [612, 260] on button "Update" at bounding box center [617, 260] width 33 height 16
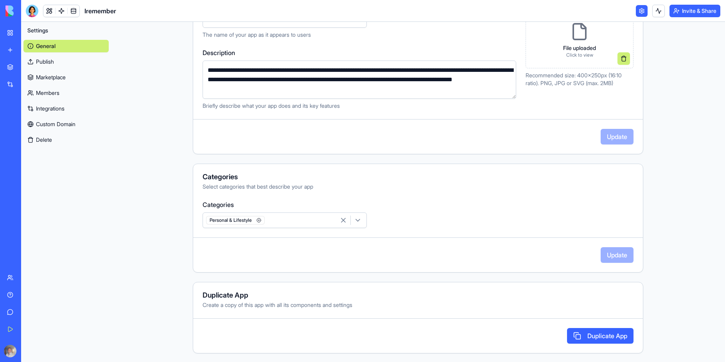
scroll to position [123, 0]
click at [59, 126] on link "Custom Domain" at bounding box center [65, 124] width 85 height 13
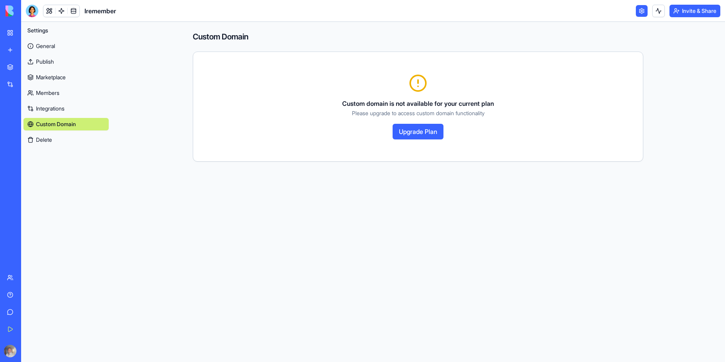
click at [420, 133] on button "Upgrade Plan" at bounding box center [418, 132] width 51 height 16
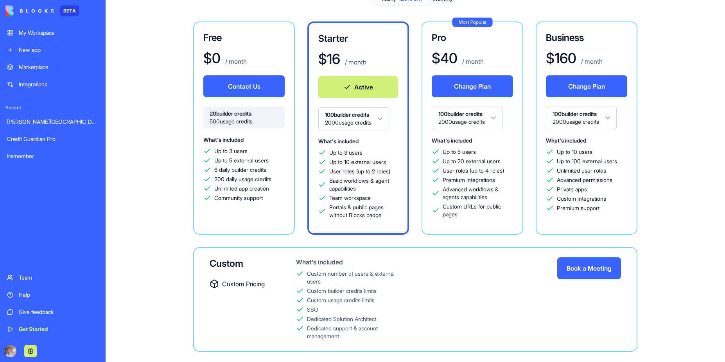
scroll to position [74, 0]
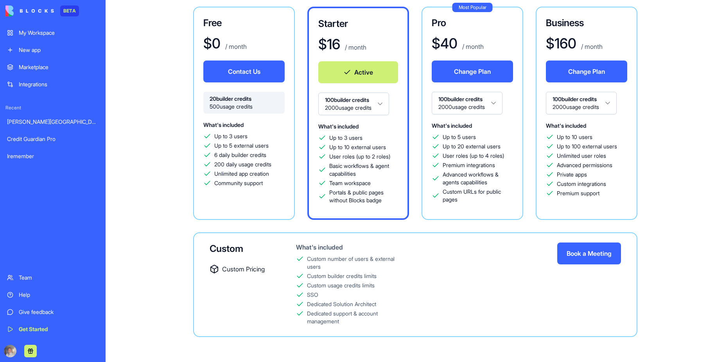
click at [483, 210] on div "Most Popular Pro $ 40 / month Change Plan 100 builder credits 2000 usage credit…" at bounding box center [473, 113] width 102 height 213
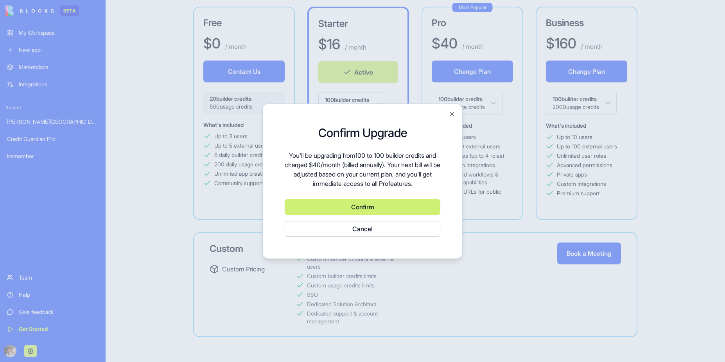
click at [362, 230] on button "Cancel" at bounding box center [363, 229] width 156 height 16
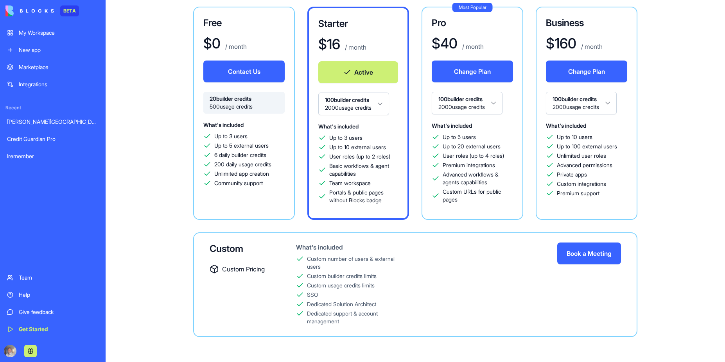
click at [486, 17] on h3 "Pro" at bounding box center [472, 23] width 81 height 13
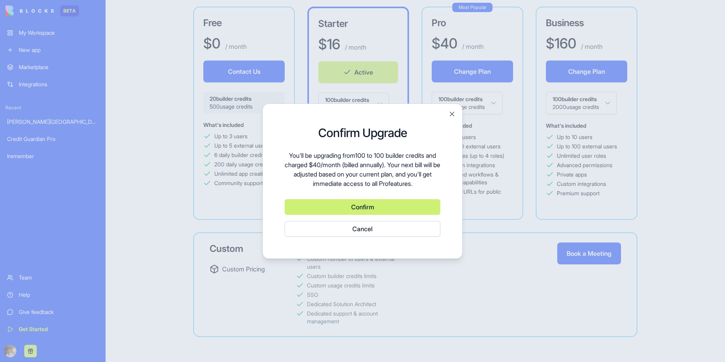
click at [360, 229] on button "Cancel" at bounding box center [363, 229] width 156 height 16
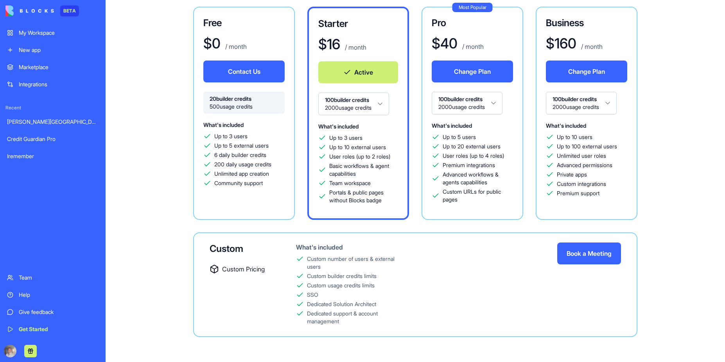
click at [361, 72] on button "Active" at bounding box center [358, 72] width 80 height 22
click at [158, 144] on div "Free $ 0 / month Contact Us 20 builder credits 500 usage credits What's include…" at bounding box center [415, 172] width 563 height 331
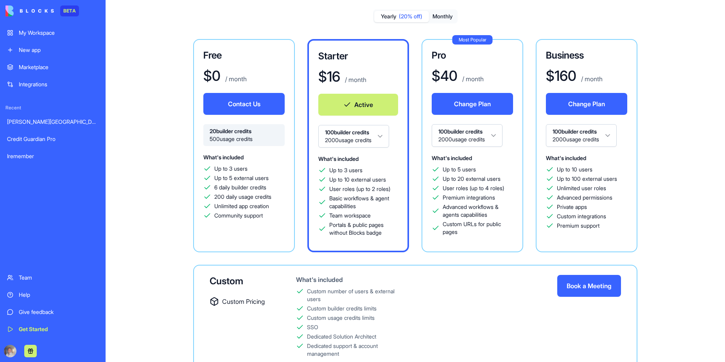
scroll to position [0, 0]
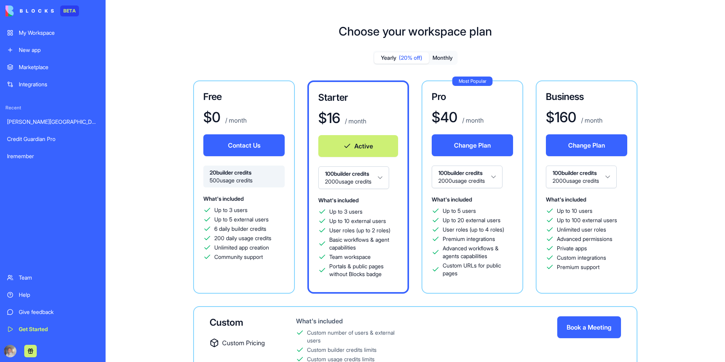
click at [446, 57] on button "Monthly" at bounding box center [442, 57] width 27 height 11
click at [404, 57] on span "(20% off)" at bounding box center [410, 58] width 23 height 8
click at [357, 149] on button "Active" at bounding box center [358, 146] width 80 height 22
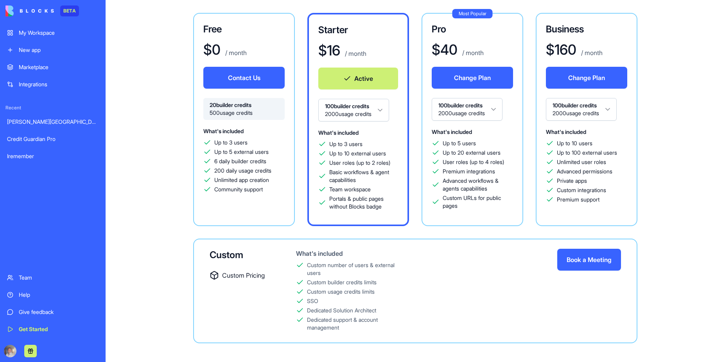
scroll to position [74, 0]
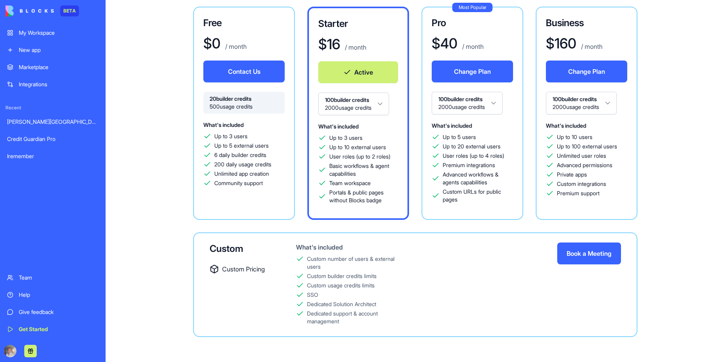
click at [159, 173] on div "Free $ 0 / month Contact Us 20 builder credits 500 usage credits What's include…" at bounding box center [415, 172] width 563 height 331
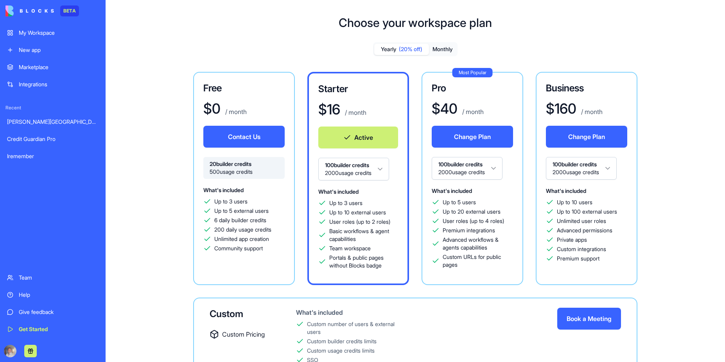
scroll to position [0, 0]
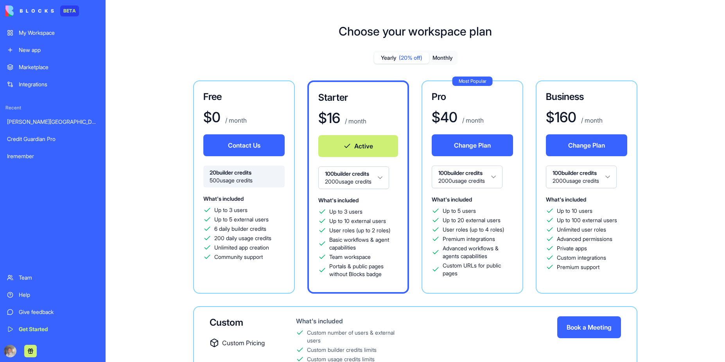
click at [156, 141] on div "Free $ 0 / month Contact Us 20 builder credits 500 usage credits What's include…" at bounding box center [415, 246] width 563 height 331
click at [151, 62] on div "Yearly (20% off) Monthly Free $ 0 / month Contact Us 20 builder credits 500 usa…" at bounding box center [415, 237] width 563 height 373
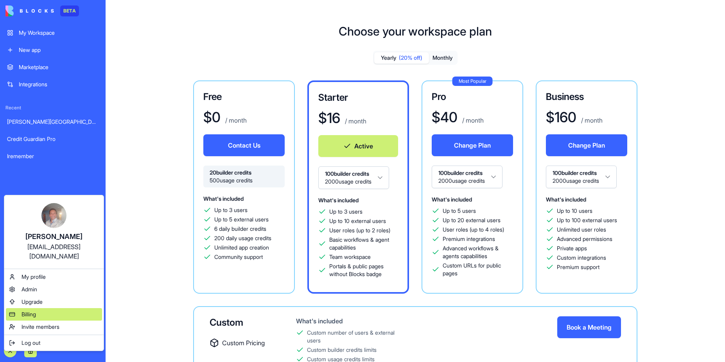
click at [32, 311] on span "Billing" at bounding box center [29, 315] width 14 height 8
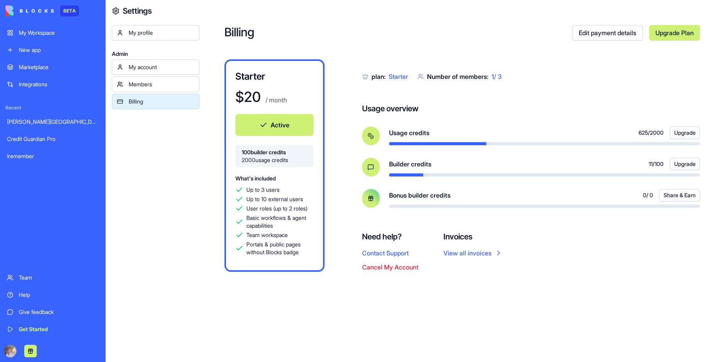
click at [474, 255] on link "View all invoices" at bounding box center [472, 253] width 59 height 9
